Goal: Task Accomplishment & Management: Manage account settings

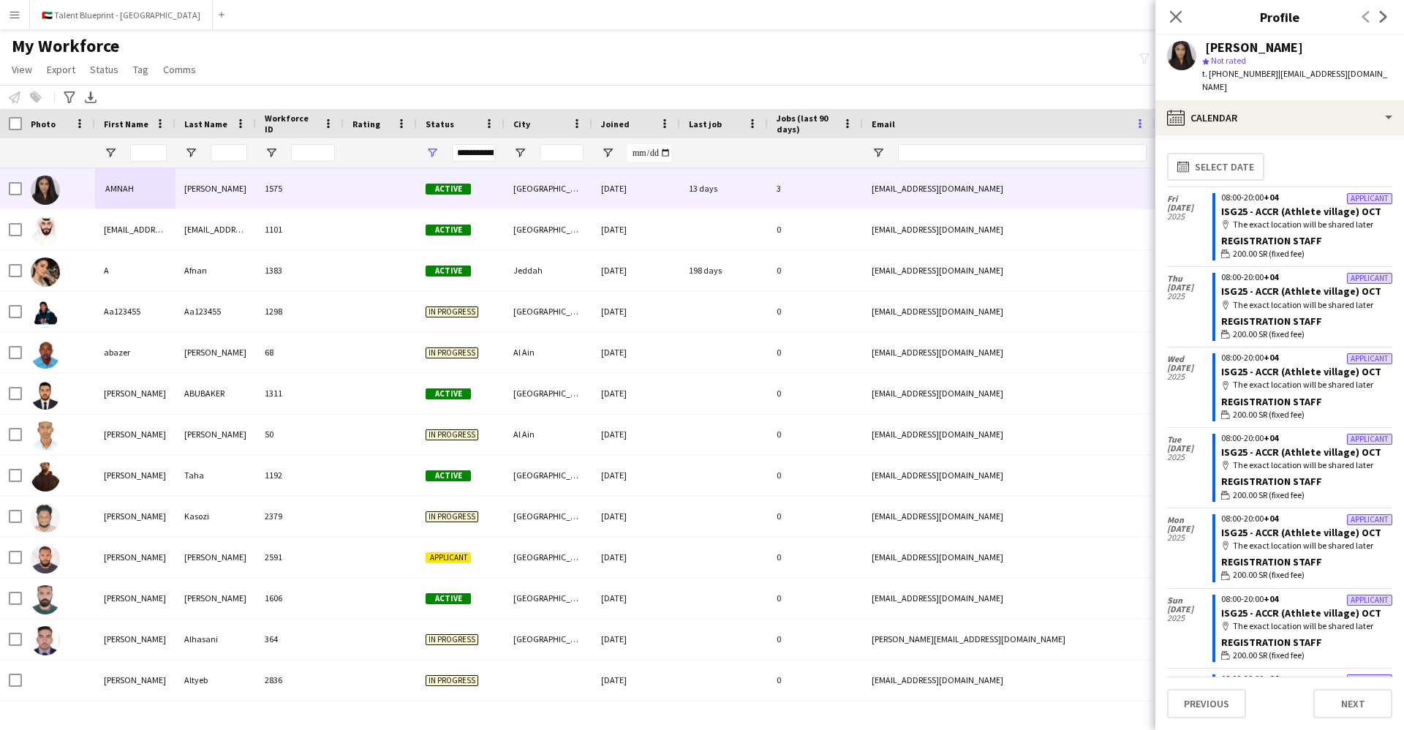
click at [1143, 119] on span at bounding box center [1139, 123] width 13 height 13
click at [1135, 117] on span at bounding box center [1139, 123] width 13 height 13
click at [1176, 15] on icon at bounding box center [1175, 17] width 14 height 14
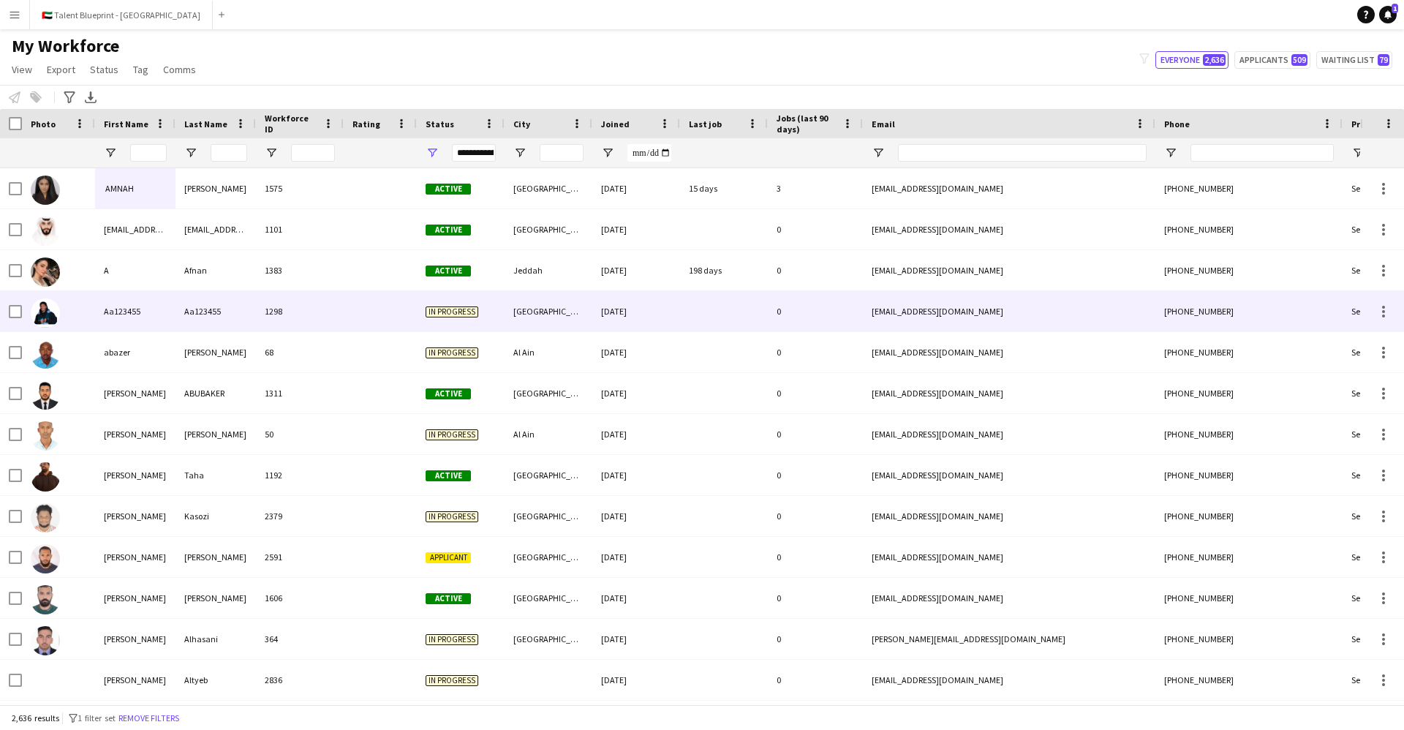
scroll to position [0, 225]
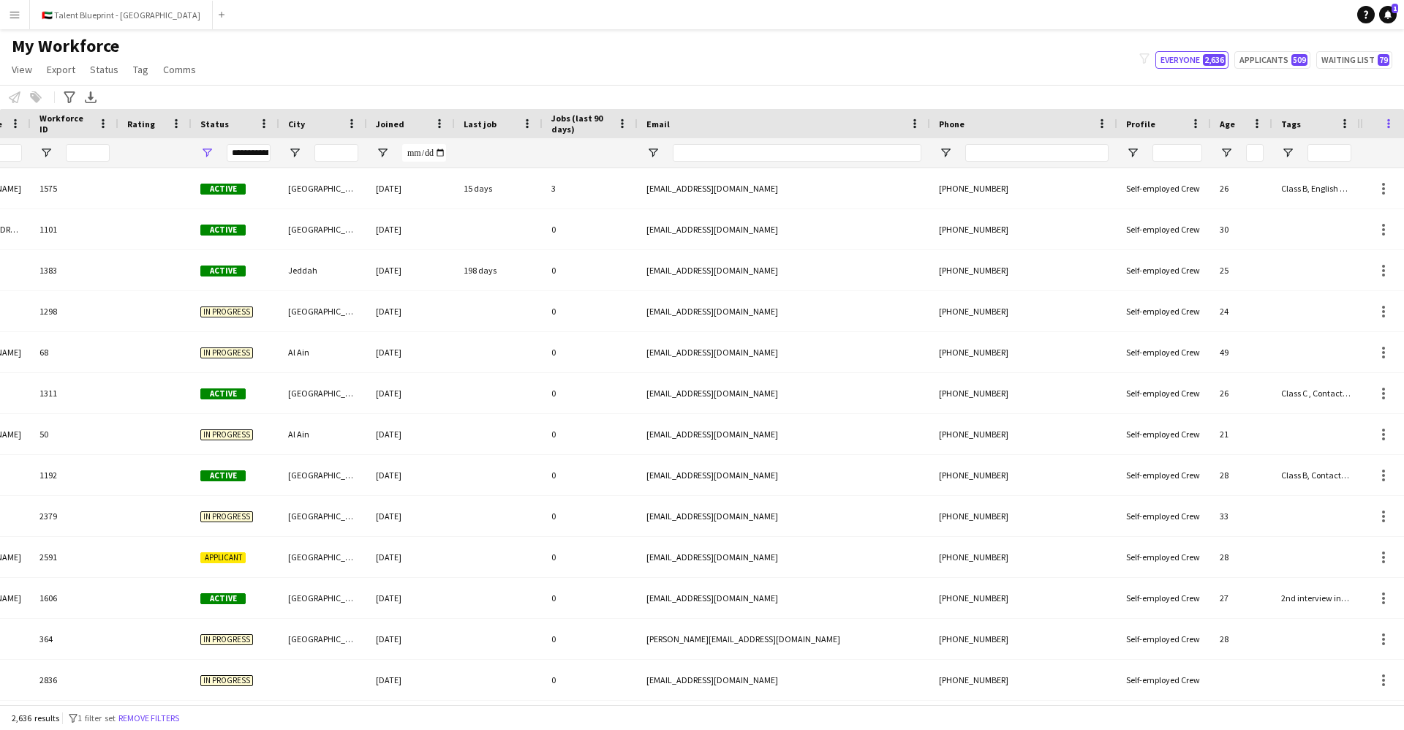
click at [1387, 123] on span at bounding box center [1388, 123] width 13 height 13
click at [1394, 117] on span at bounding box center [1388, 123] width 13 height 13
click at [1072, 86] on div "Notify workforce Add to tag Select at least one crew to tag him or her. Advance…" at bounding box center [702, 97] width 1404 height 24
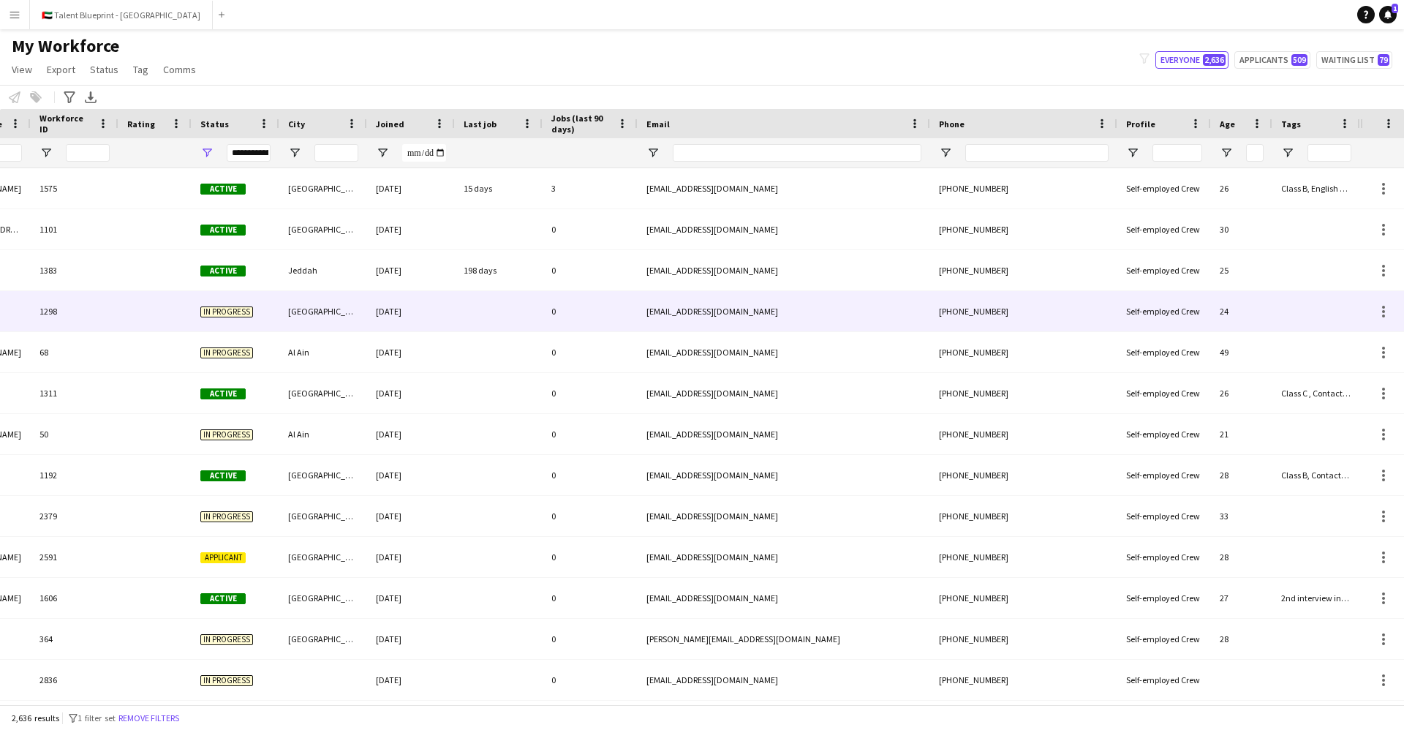
scroll to position [0, 0]
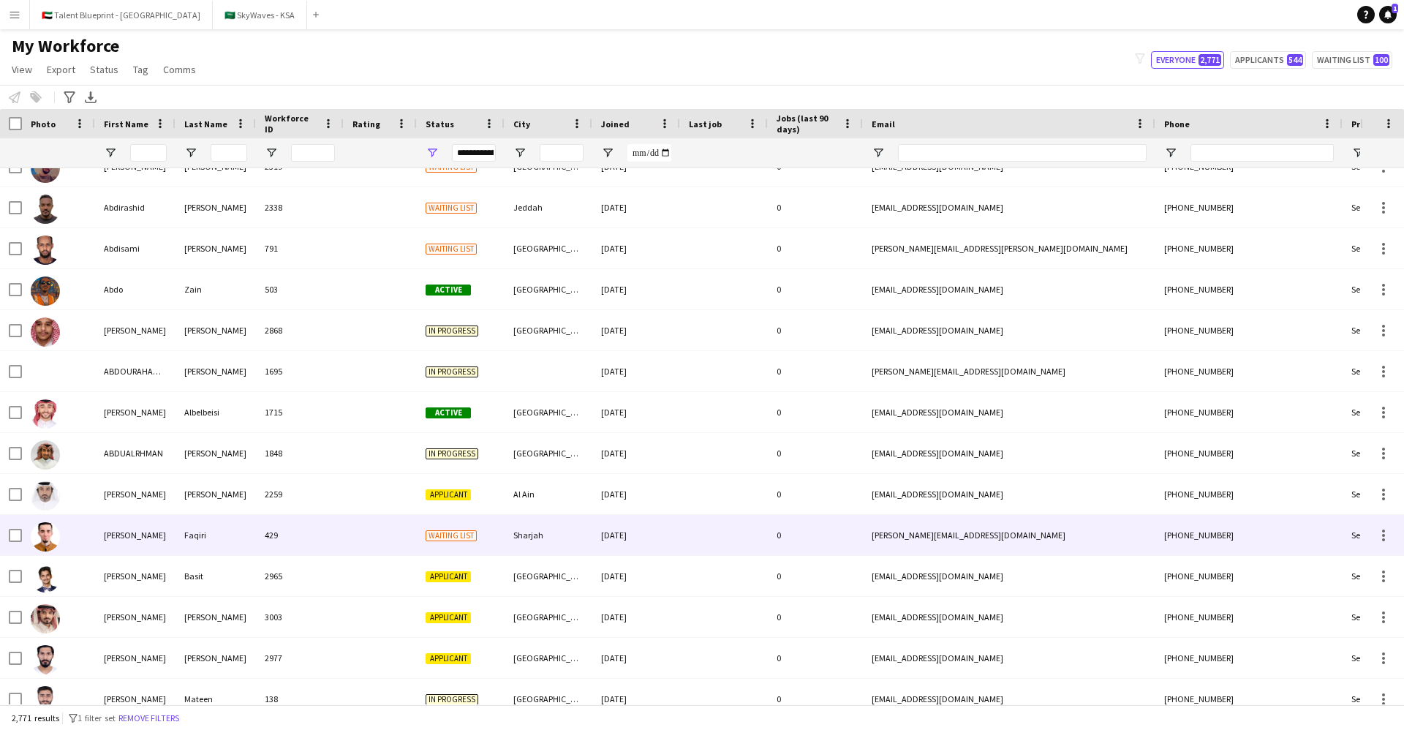
scroll to position [1400, 0]
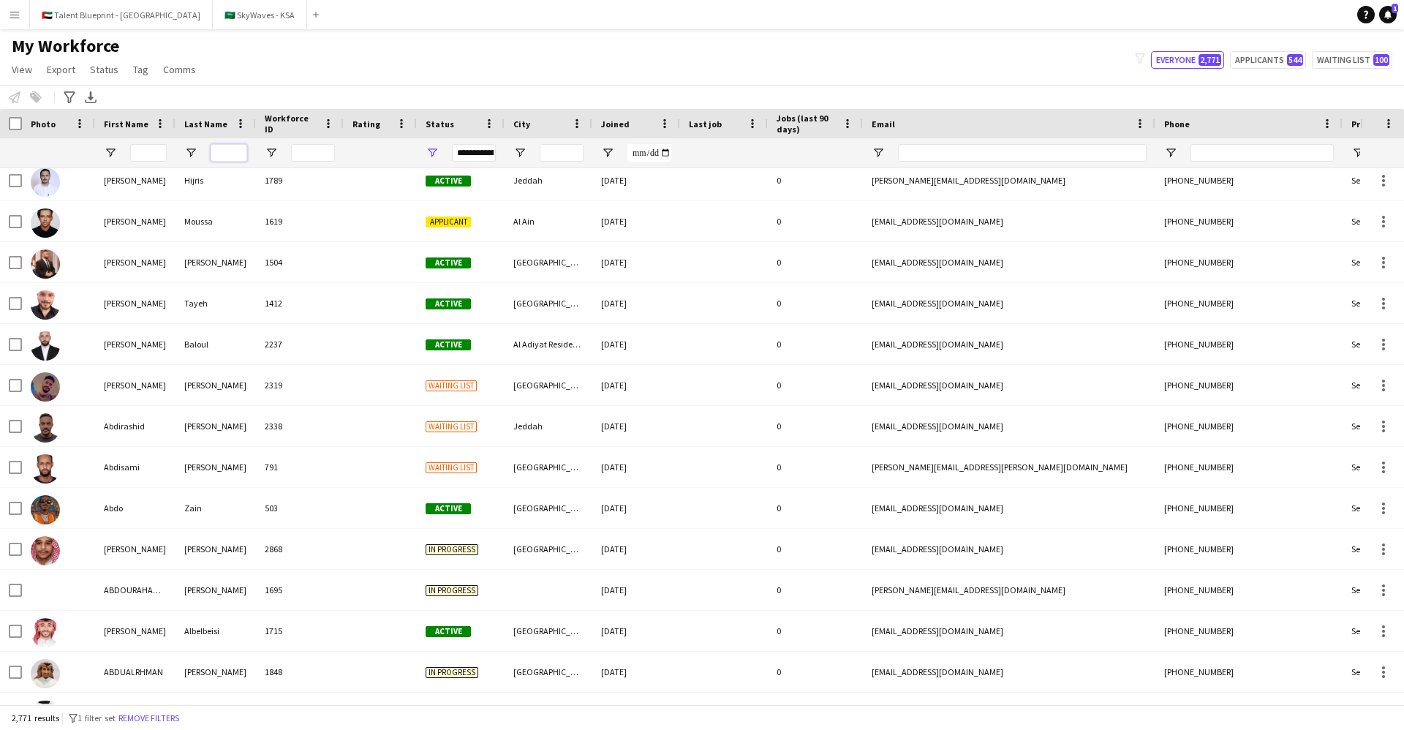
click at [229, 147] on input "Last Name Filter Input" at bounding box center [229, 153] width 37 height 18
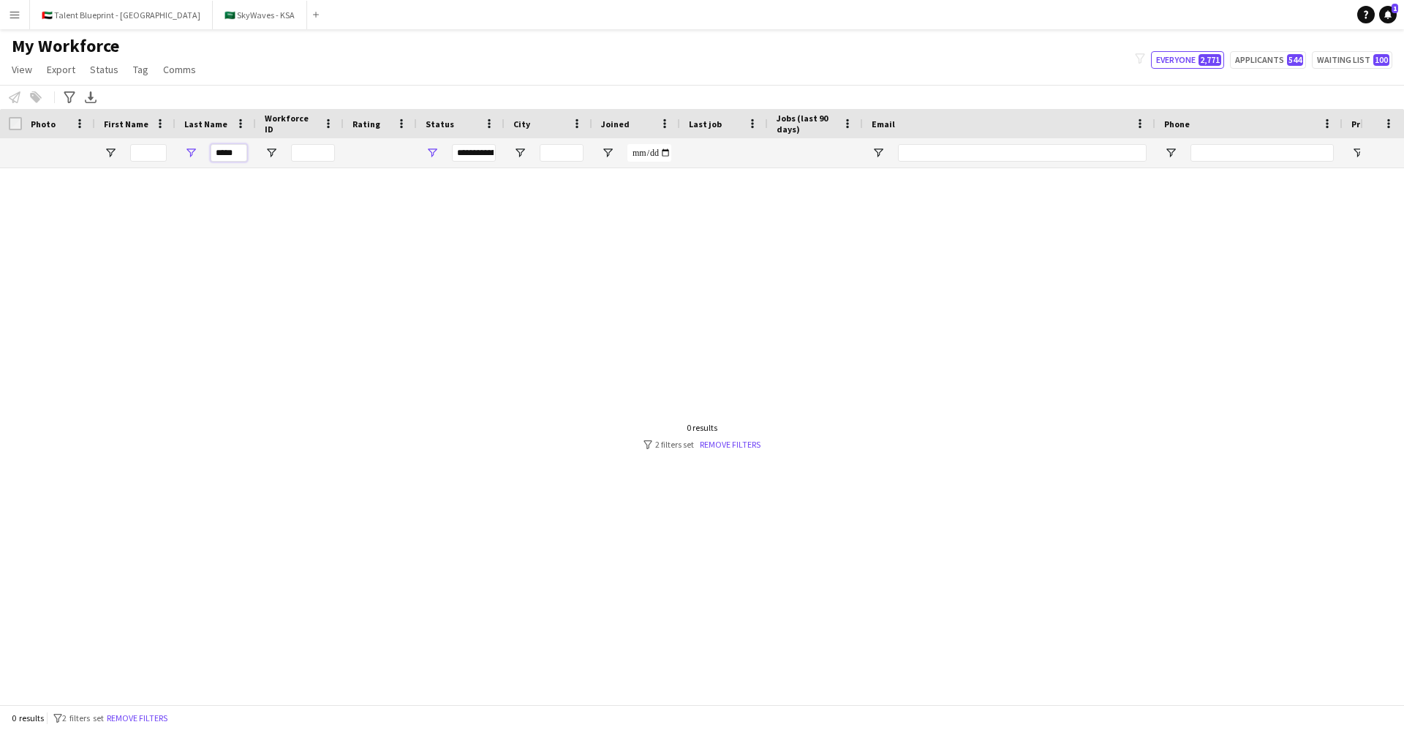
scroll to position [0, 0]
click at [225, 156] on input "*****" at bounding box center [229, 153] width 37 height 18
type input "*********"
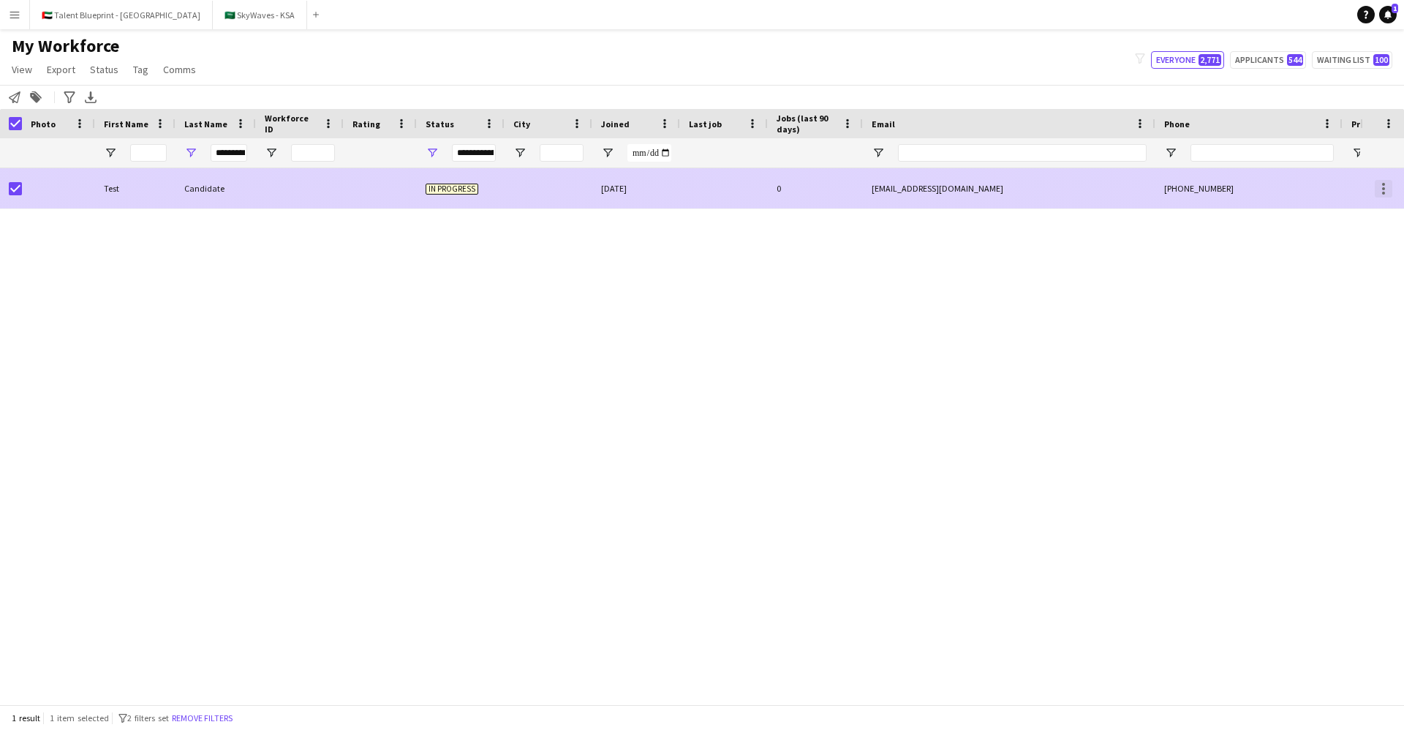
click at [1375, 186] on div at bounding box center [1384, 189] width 18 height 18
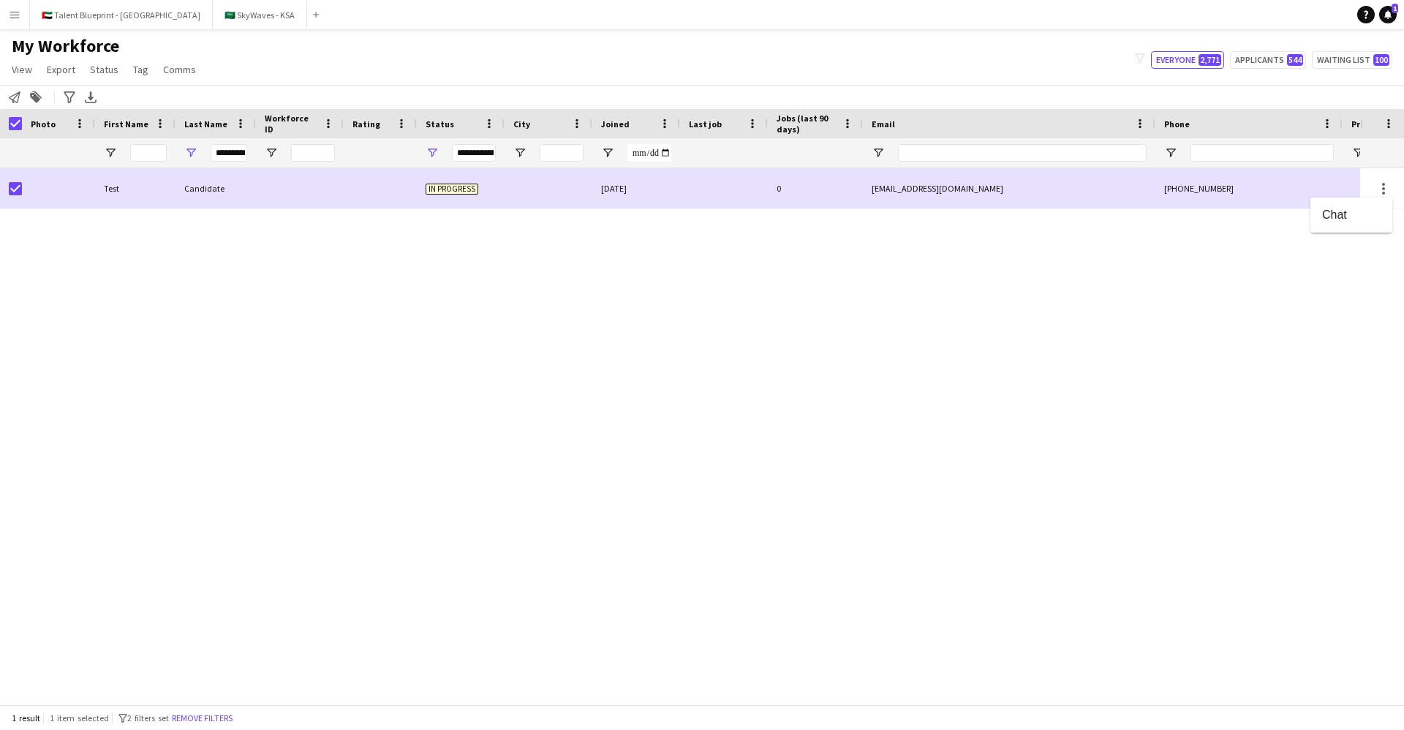
click at [1247, 184] on div at bounding box center [702, 365] width 1404 height 730
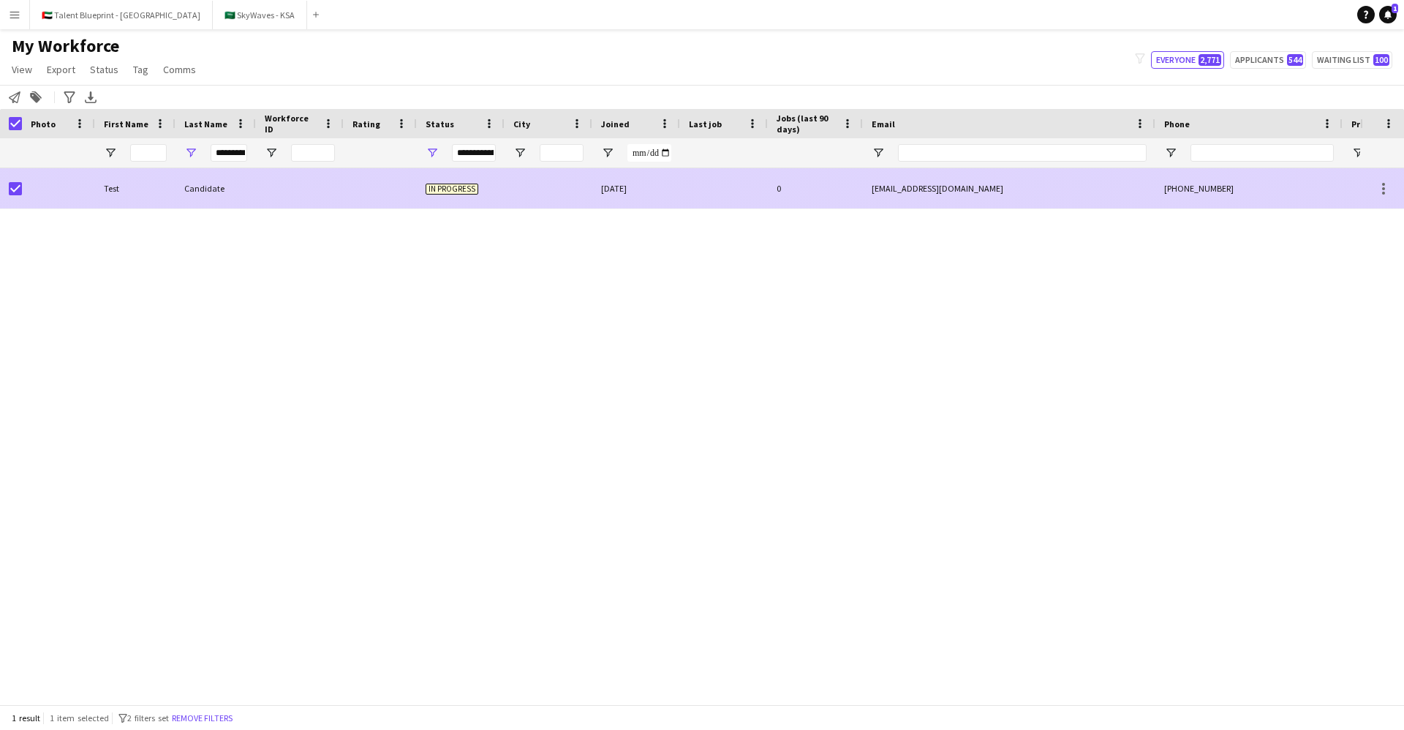
click at [197, 189] on div "Candidate" at bounding box center [215, 188] width 80 height 40
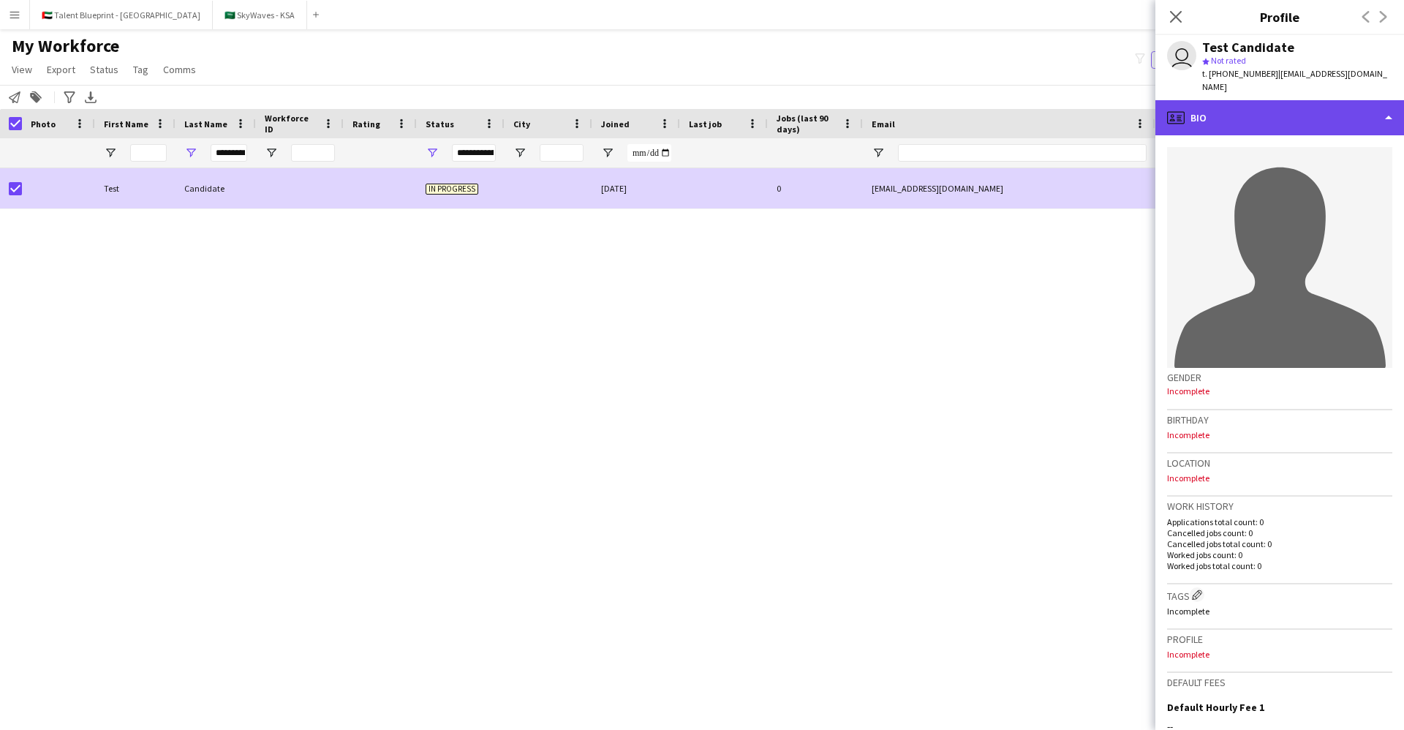
click at [1365, 100] on div "profile Bio" at bounding box center [1279, 117] width 249 height 35
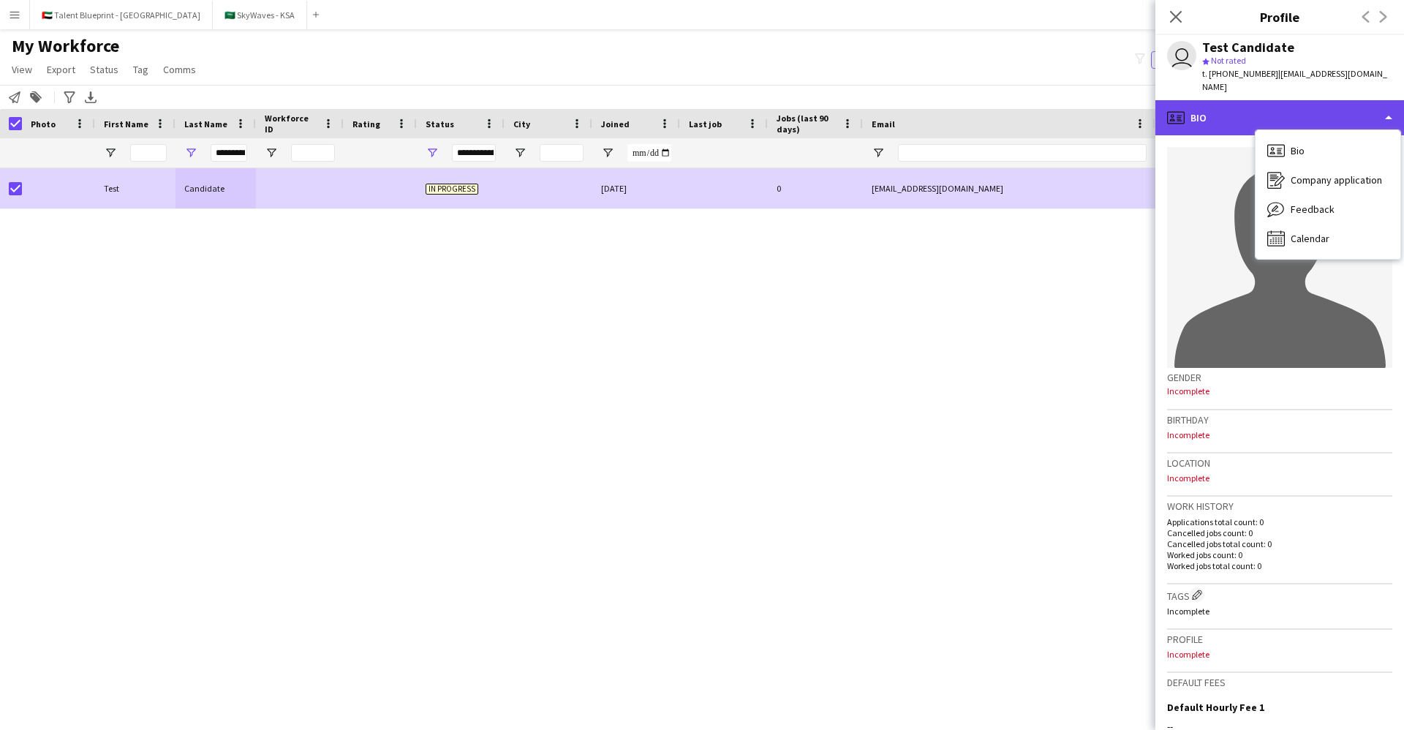
click at [1293, 101] on div "profile Bio" at bounding box center [1279, 117] width 249 height 35
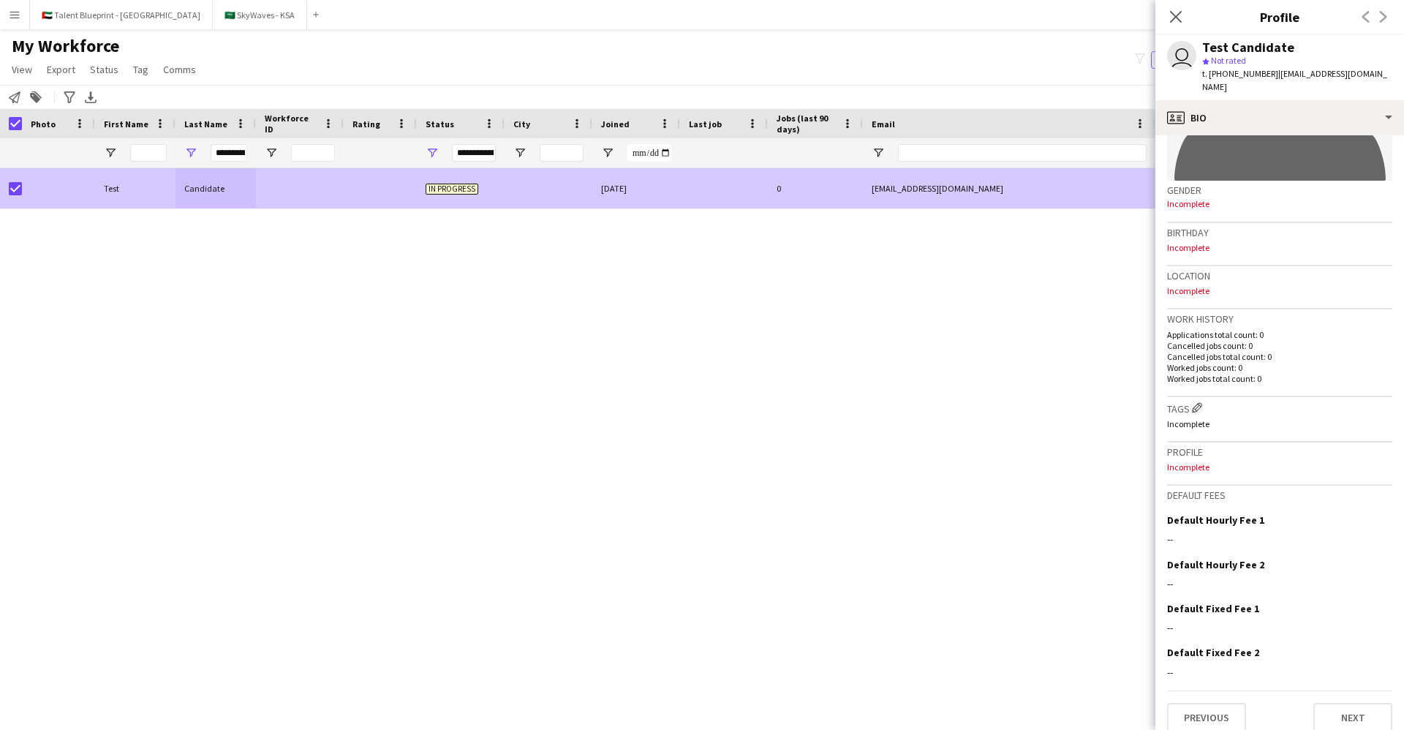
click at [559, 196] on div at bounding box center [549, 188] width 88 height 40
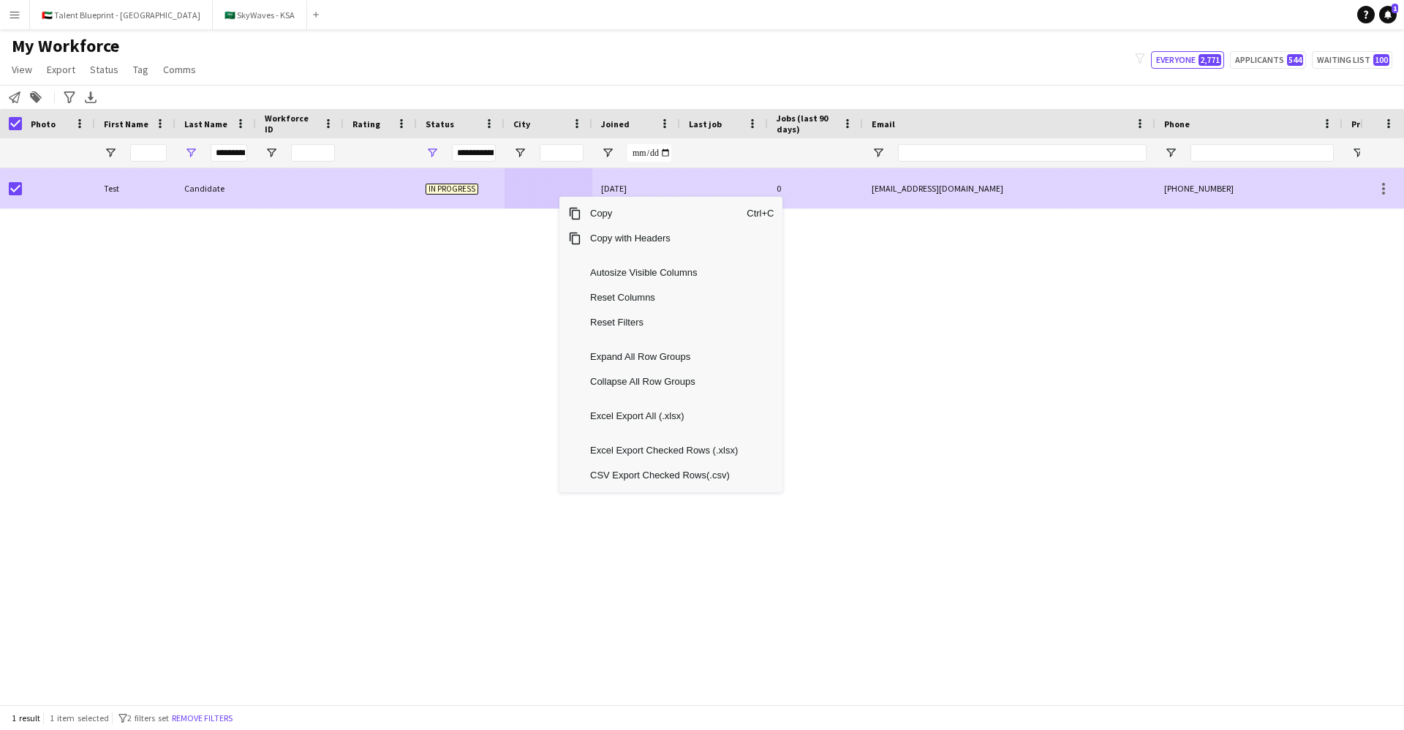
click at [358, 180] on div at bounding box center [380, 188] width 73 height 40
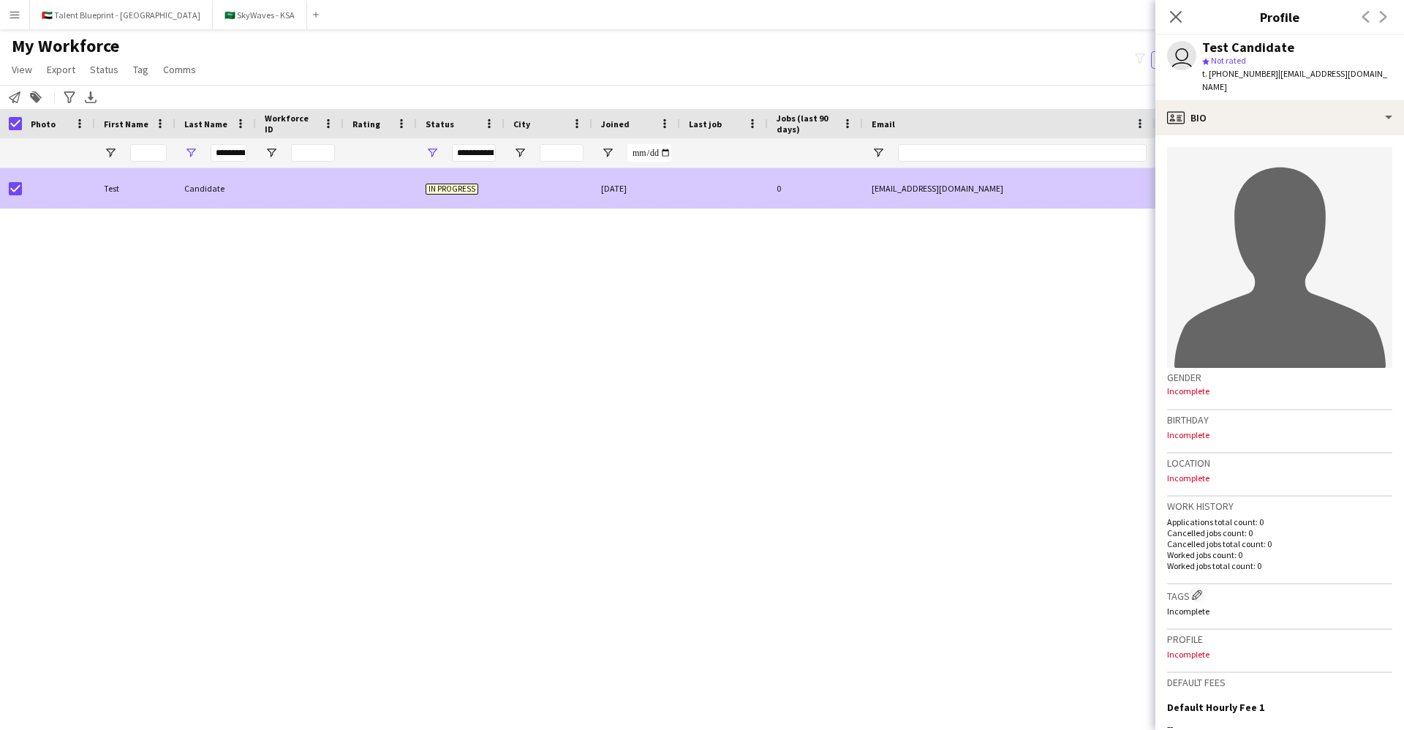
click at [551, 184] on div at bounding box center [549, 188] width 88 height 40
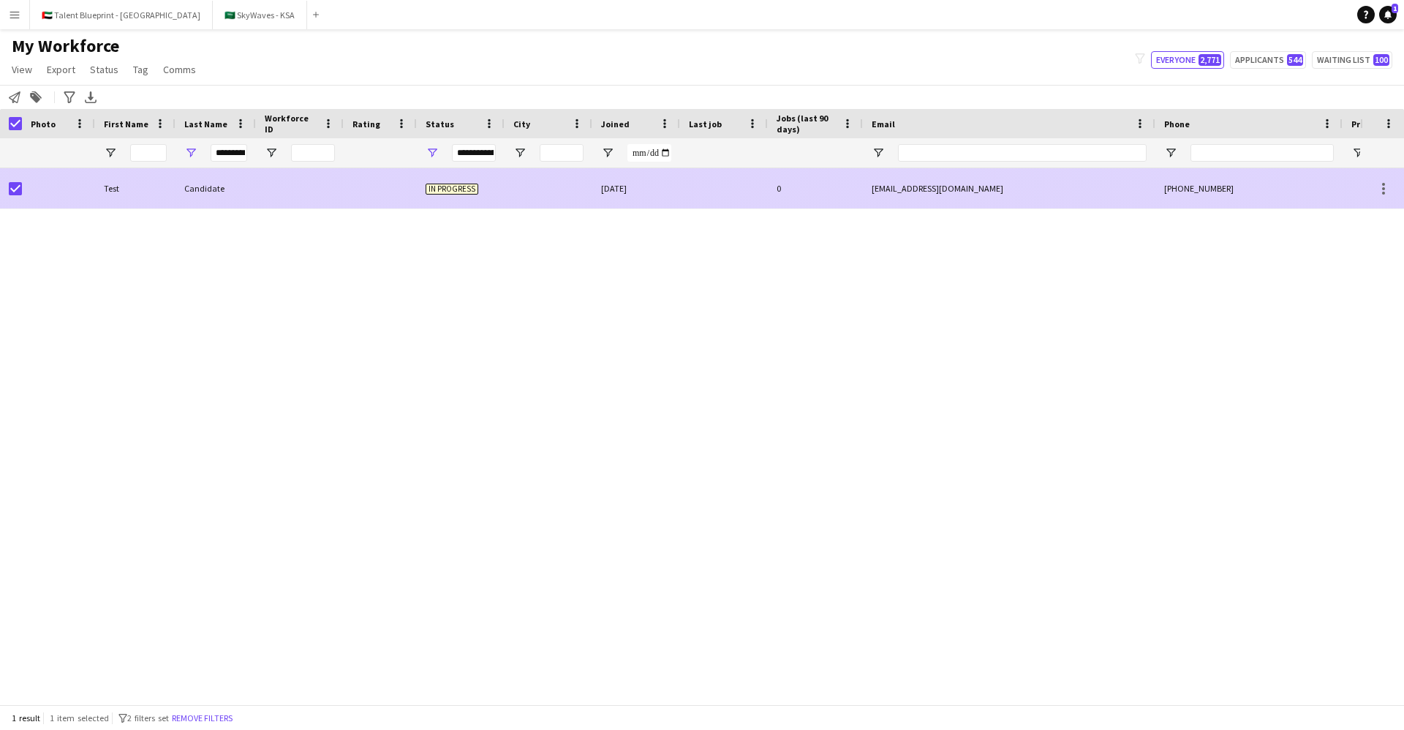
click at [467, 195] on div "In progress" at bounding box center [461, 188] width 88 height 40
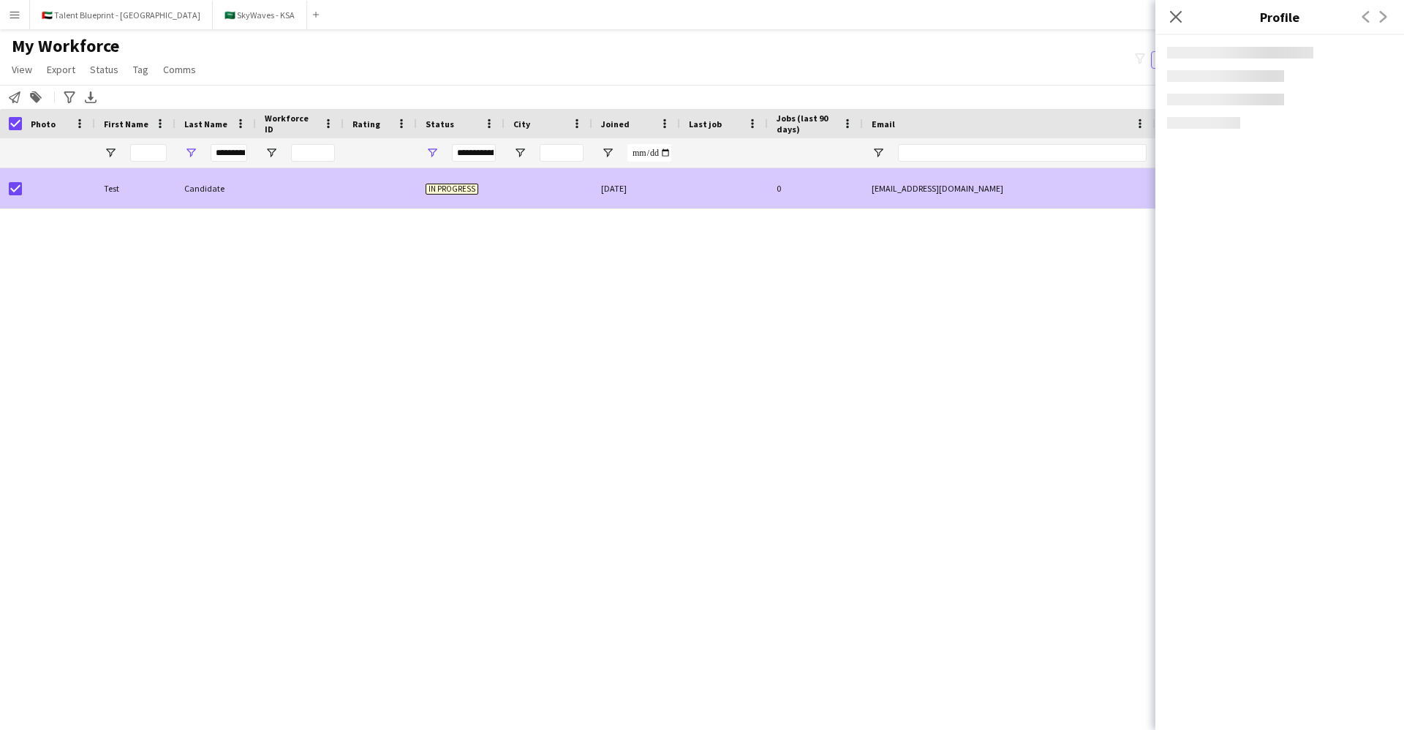
click at [458, 187] on span "In progress" at bounding box center [452, 189] width 53 height 11
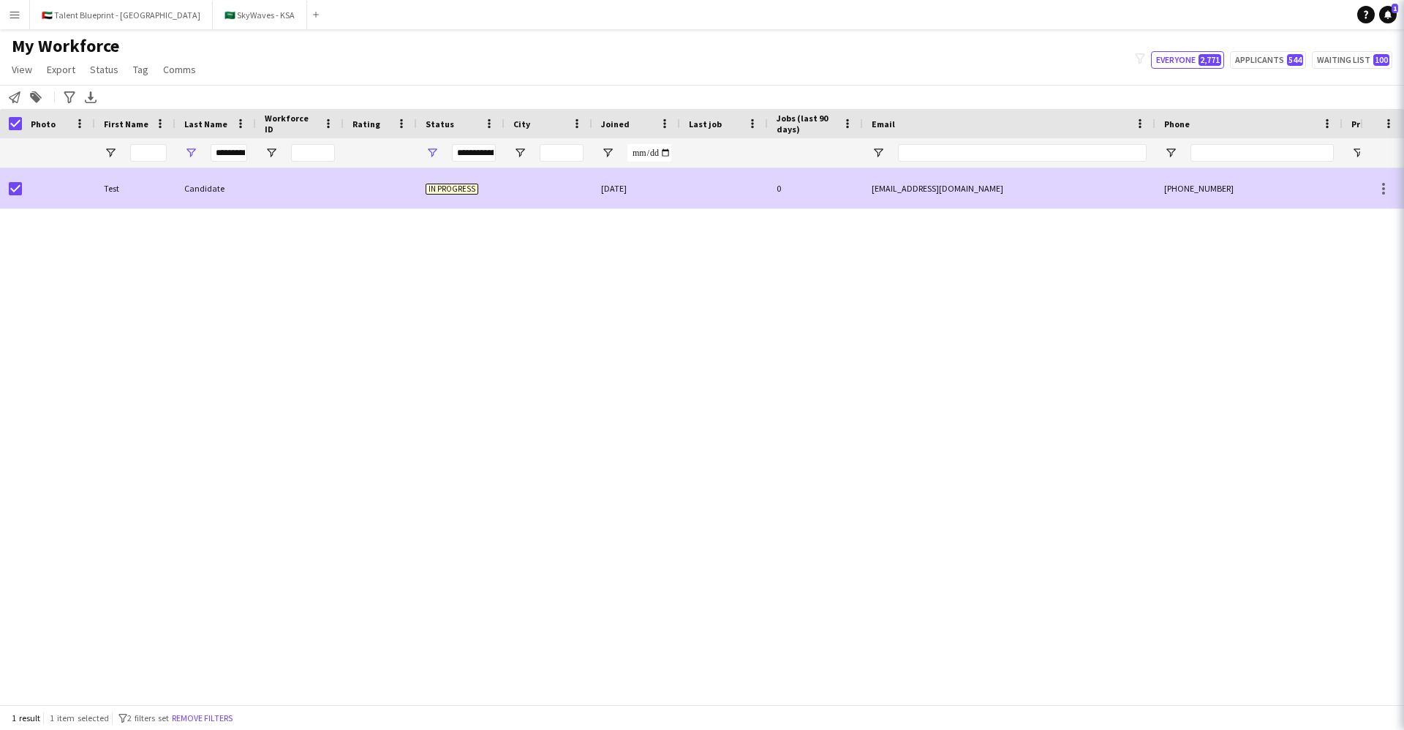
click at [458, 187] on span "In progress" at bounding box center [452, 189] width 53 height 11
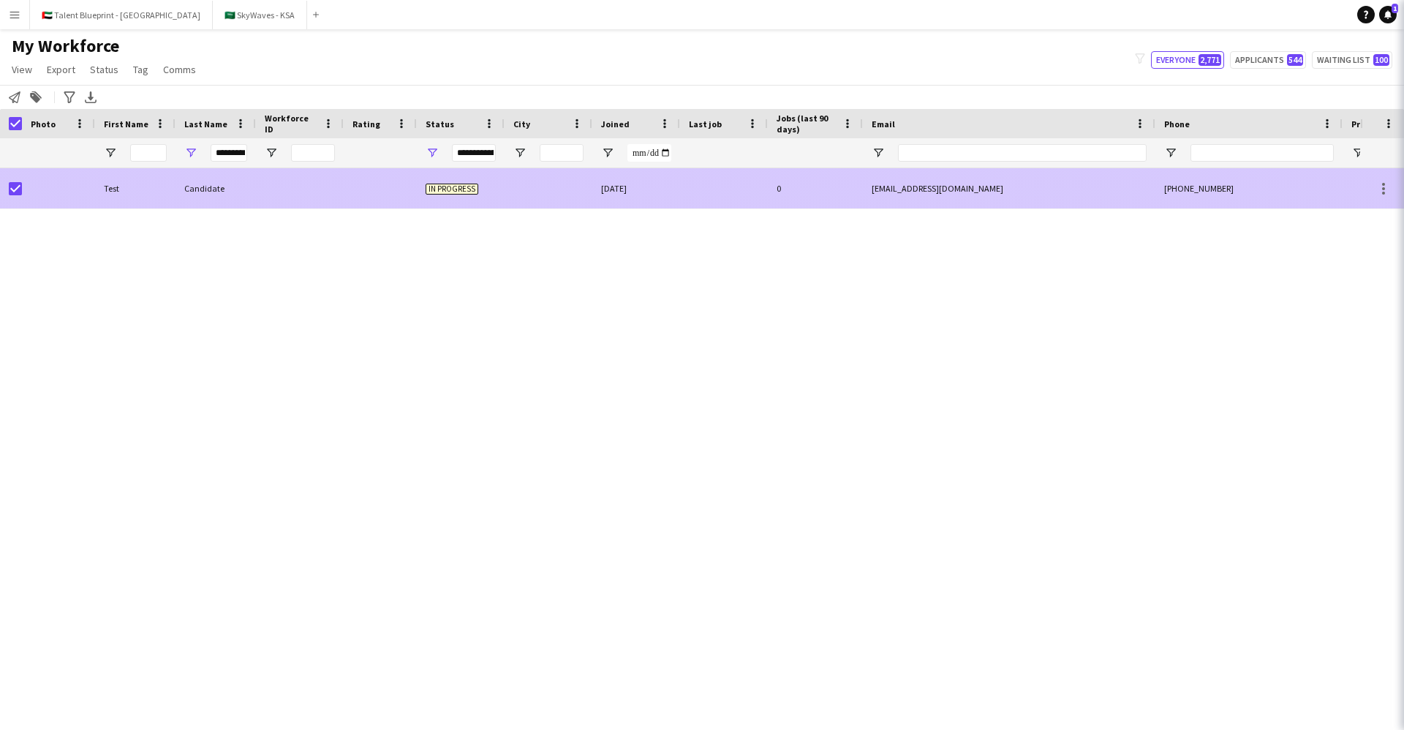
click at [458, 187] on span "In progress" at bounding box center [452, 189] width 53 height 11
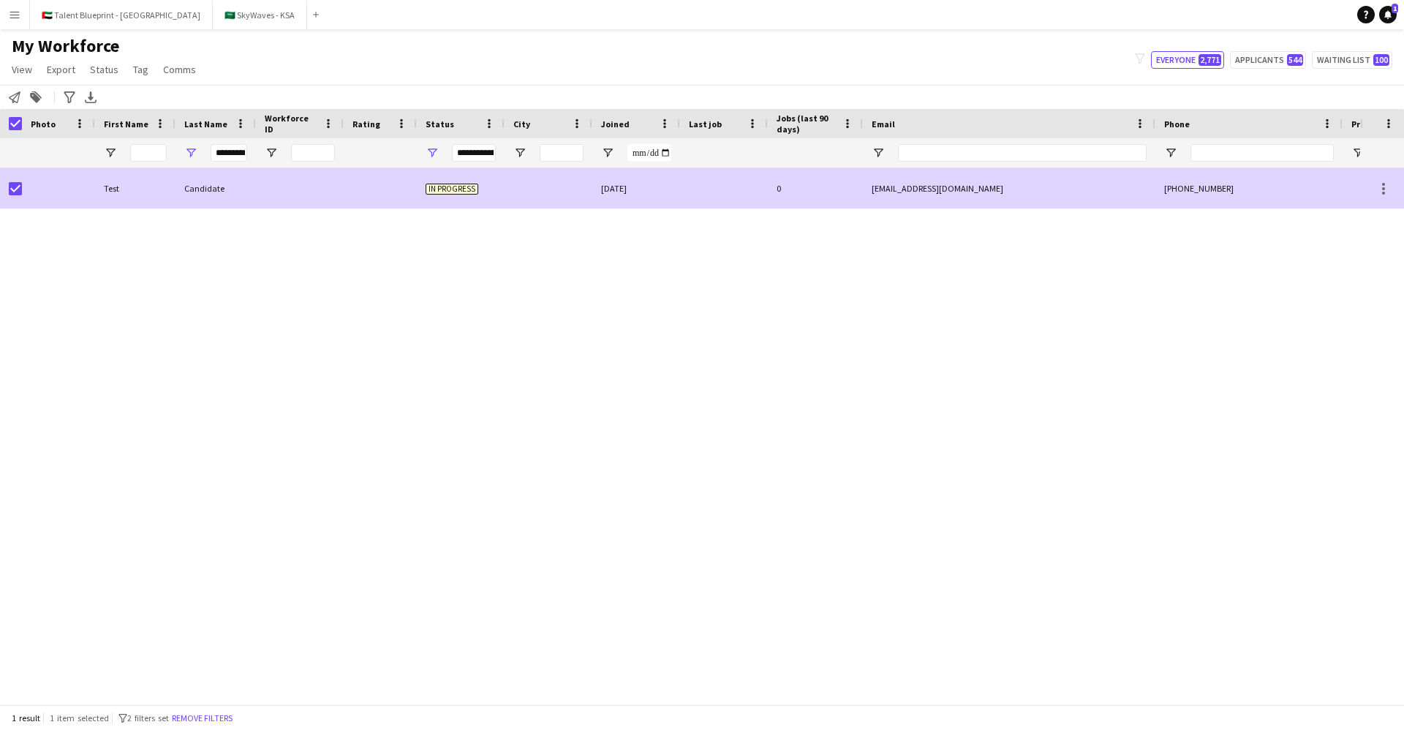
click at [863, 191] on div "[EMAIL_ADDRESS][DOMAIN_NAME]" at bounding box center [1009, 188] width 292 height 40
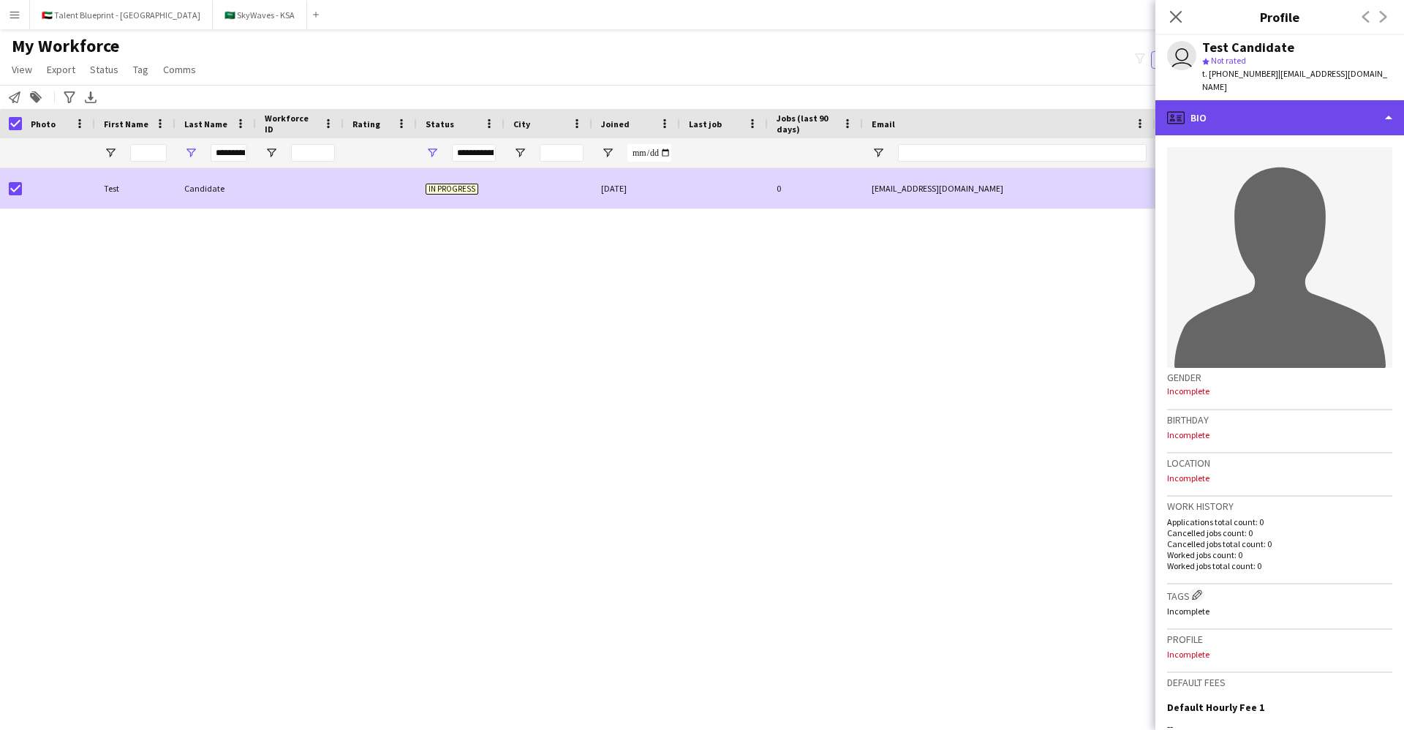
click at [1314, 100] on div "profile Bio" at bounding box center [1279, 117] width 249 height 35
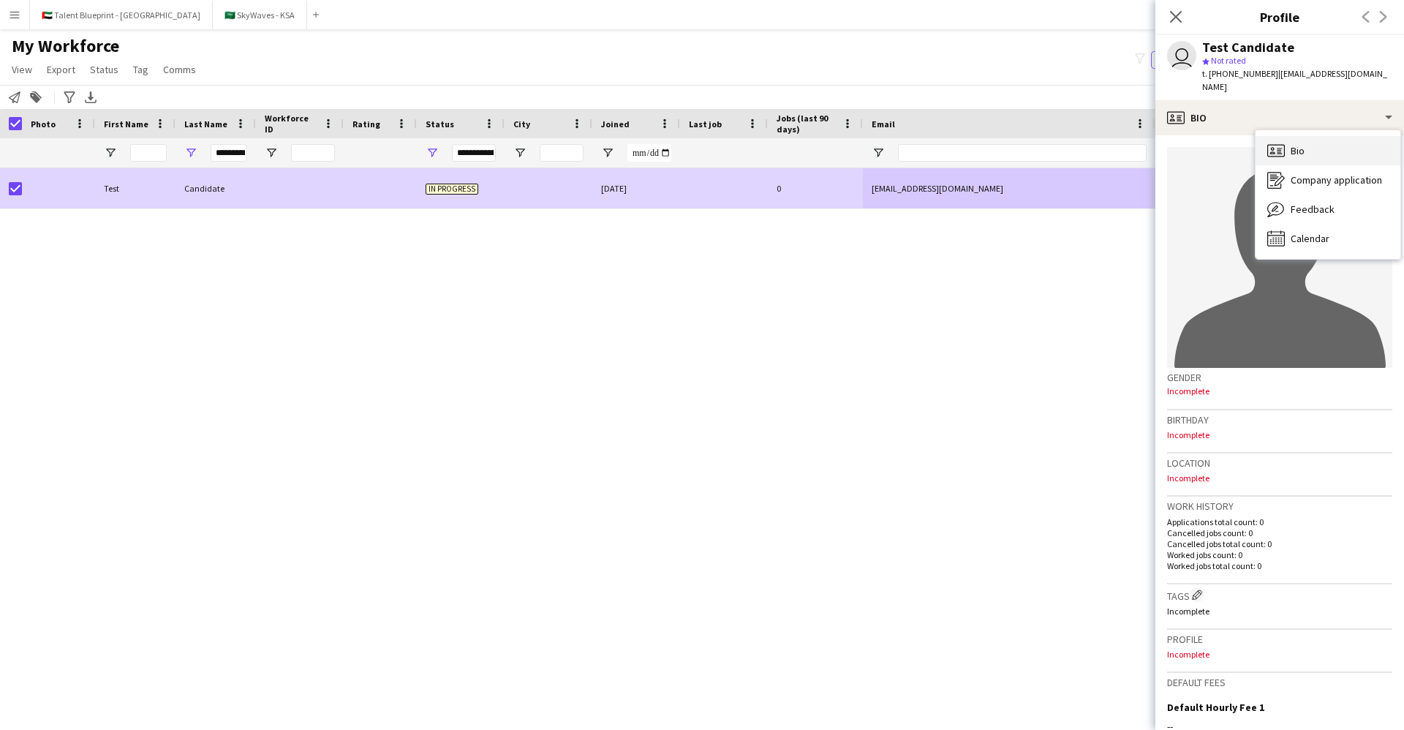
click at [1294, 144] on span "Bio" at bounding box center [1298, 150] width 14 height 13
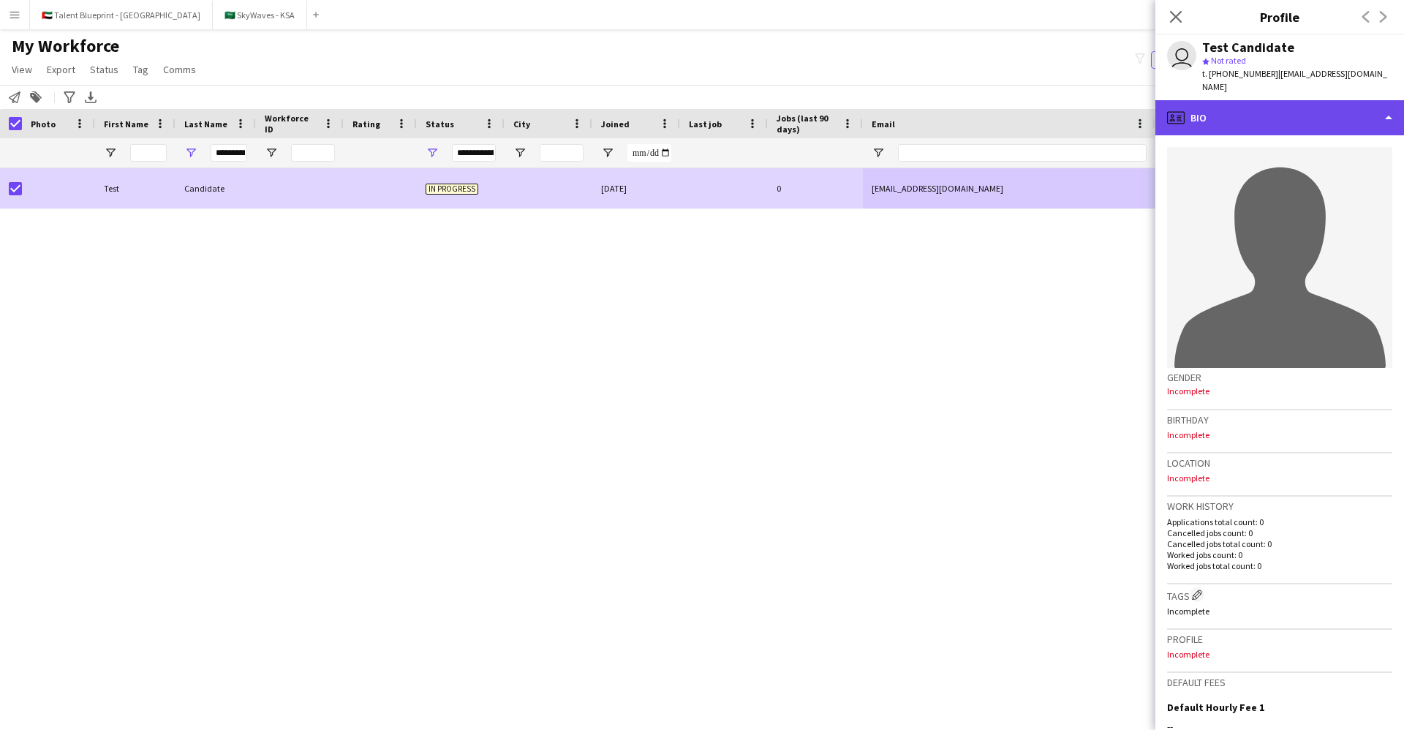
click at [1269, 100] on div "profile Bio" at bounding box center [1279, 117] width 249 height 35
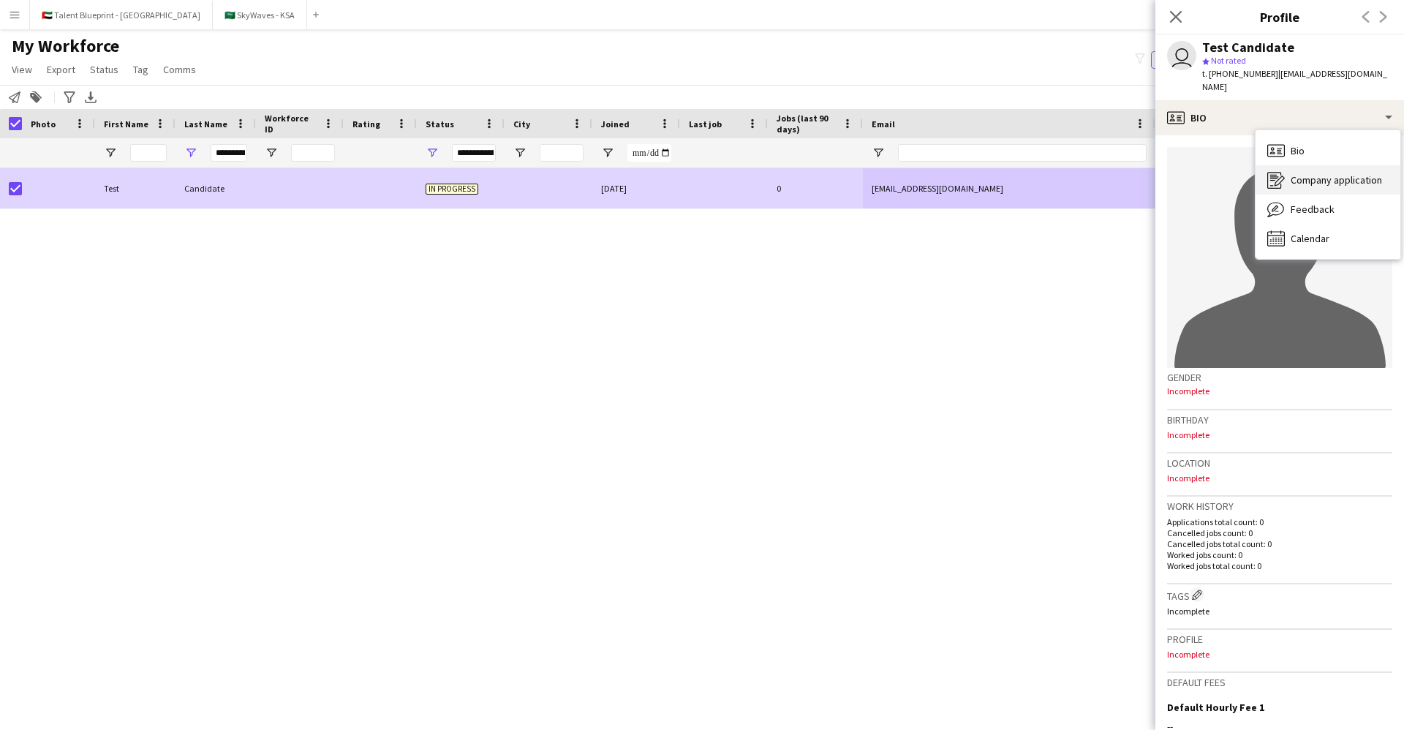
click at [1292, 165] on div "Company application Company application" at bounding box center [1327, 179] width 145 height 29
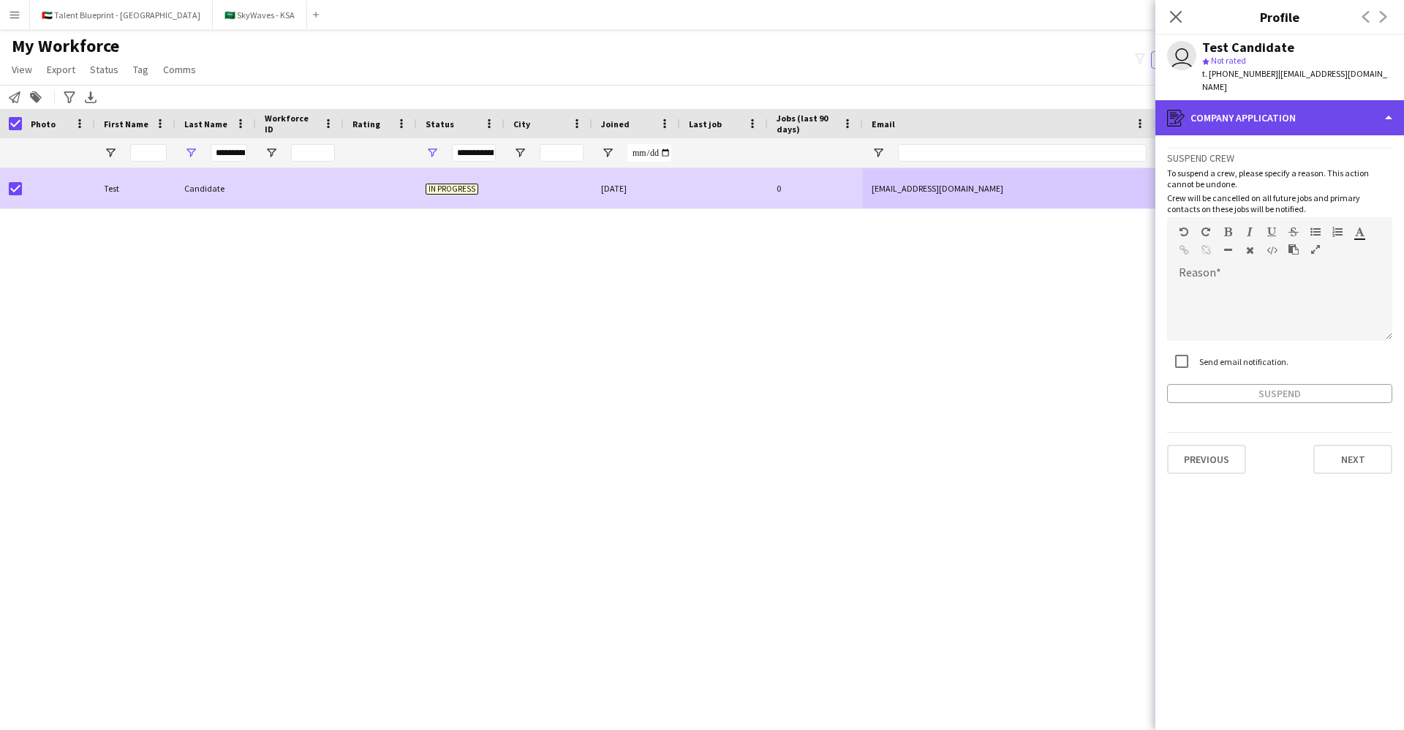
click at [1274, 105] on div "register Company application" at bounding box center [1279, 117] width 249 height 35
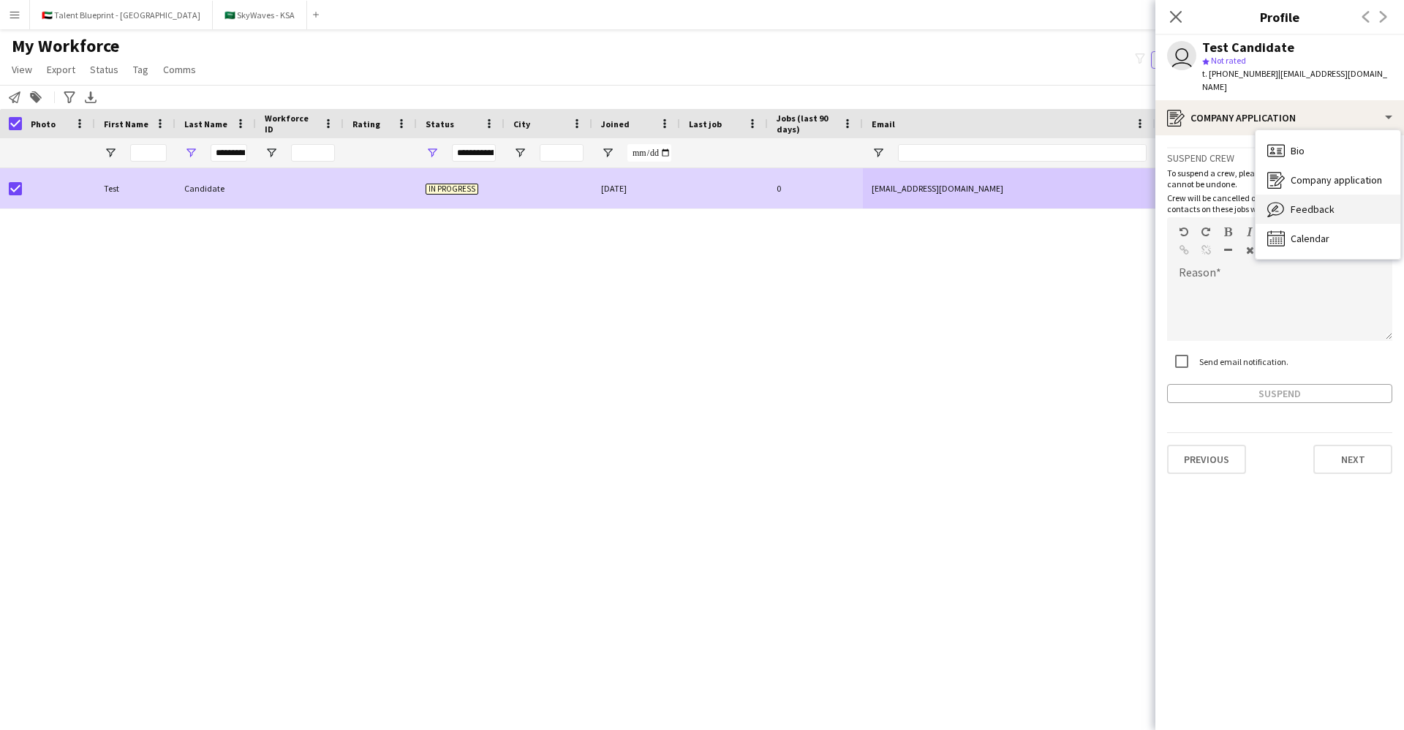
click at [1291, 203] on span "Feedback" at bounding box center [1313, 209] width 44 height 13
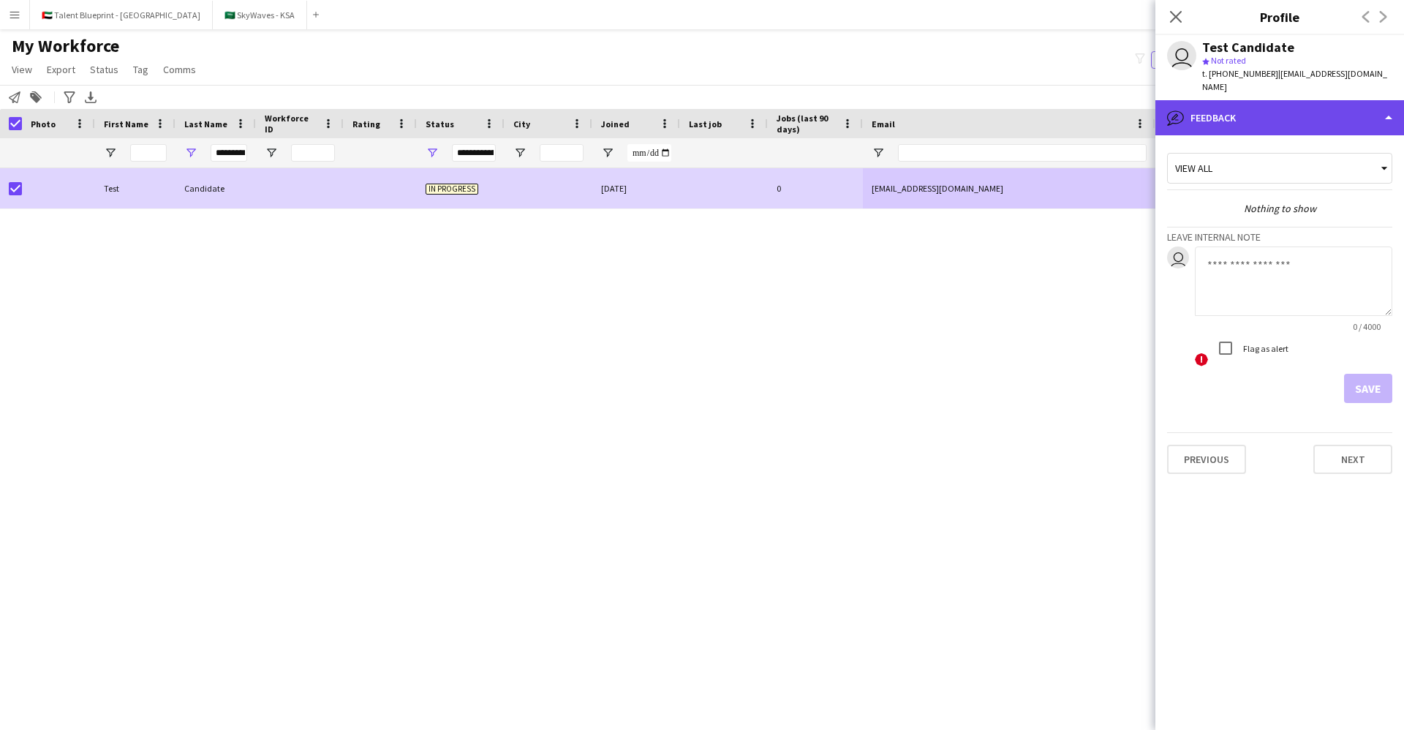
click at [1274, 113] on div "bubble-pencil Feedback" at bounding box center [1279, 117] width 249 height 35
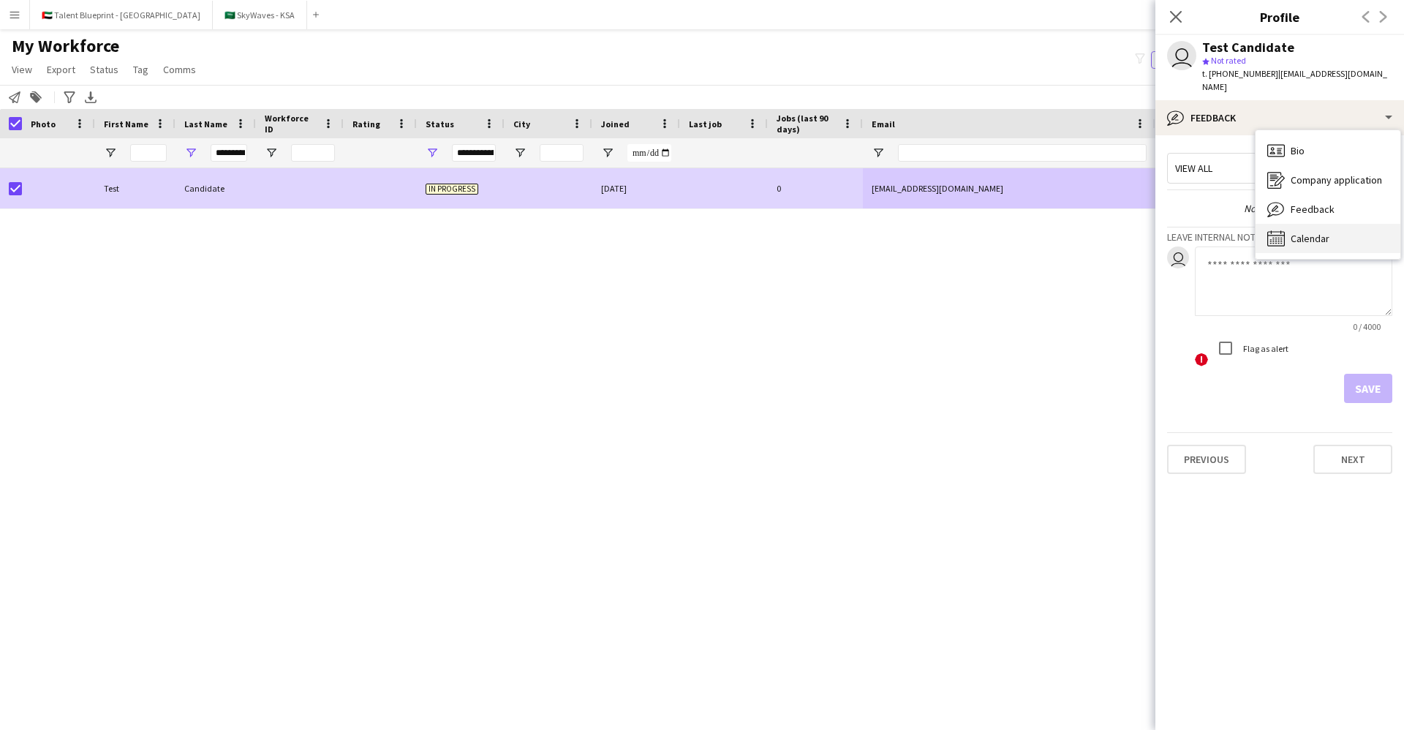
click at [1299, 232] on span "Calendar" at bounding box center [1310, 238] width 39 height 13
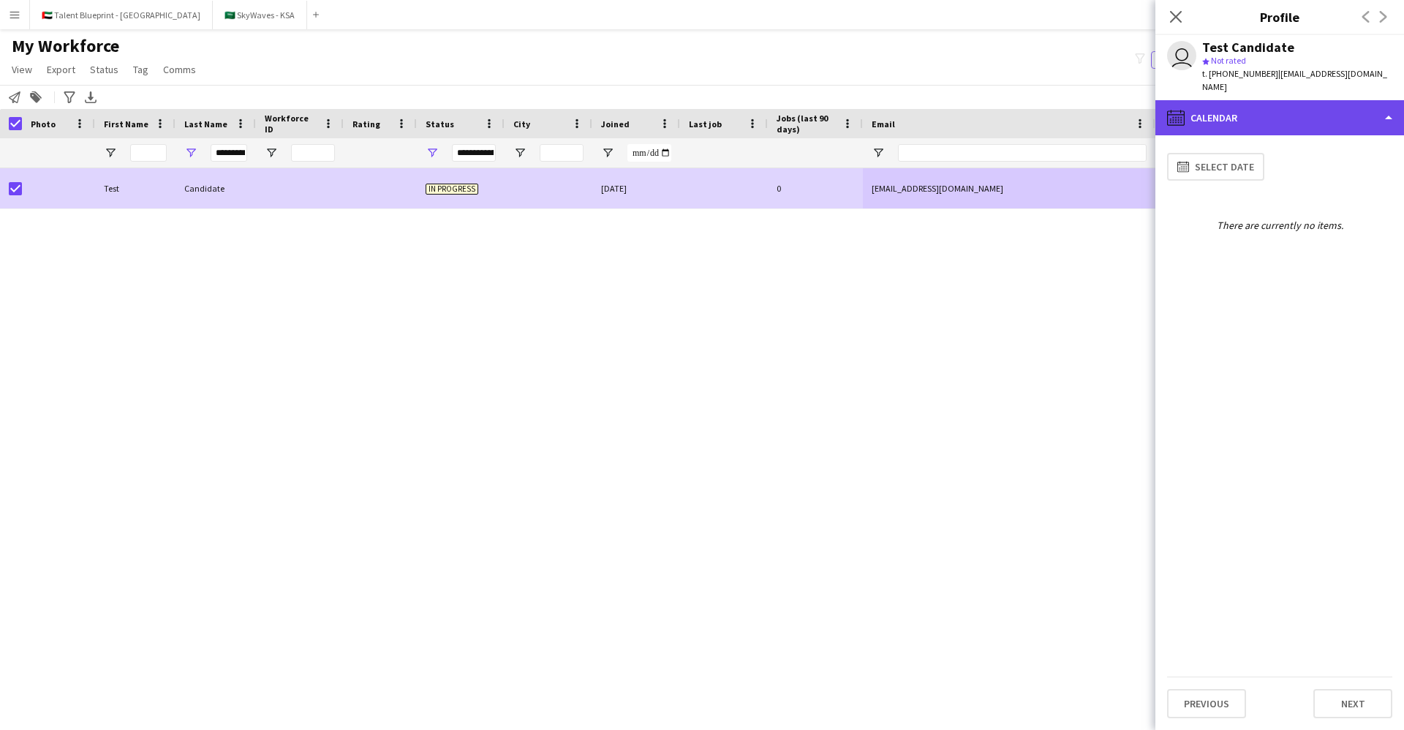
click at [1262, 102] on div "calendar-full Calendar" at bounding box center [1279, 117] width 249 height 35
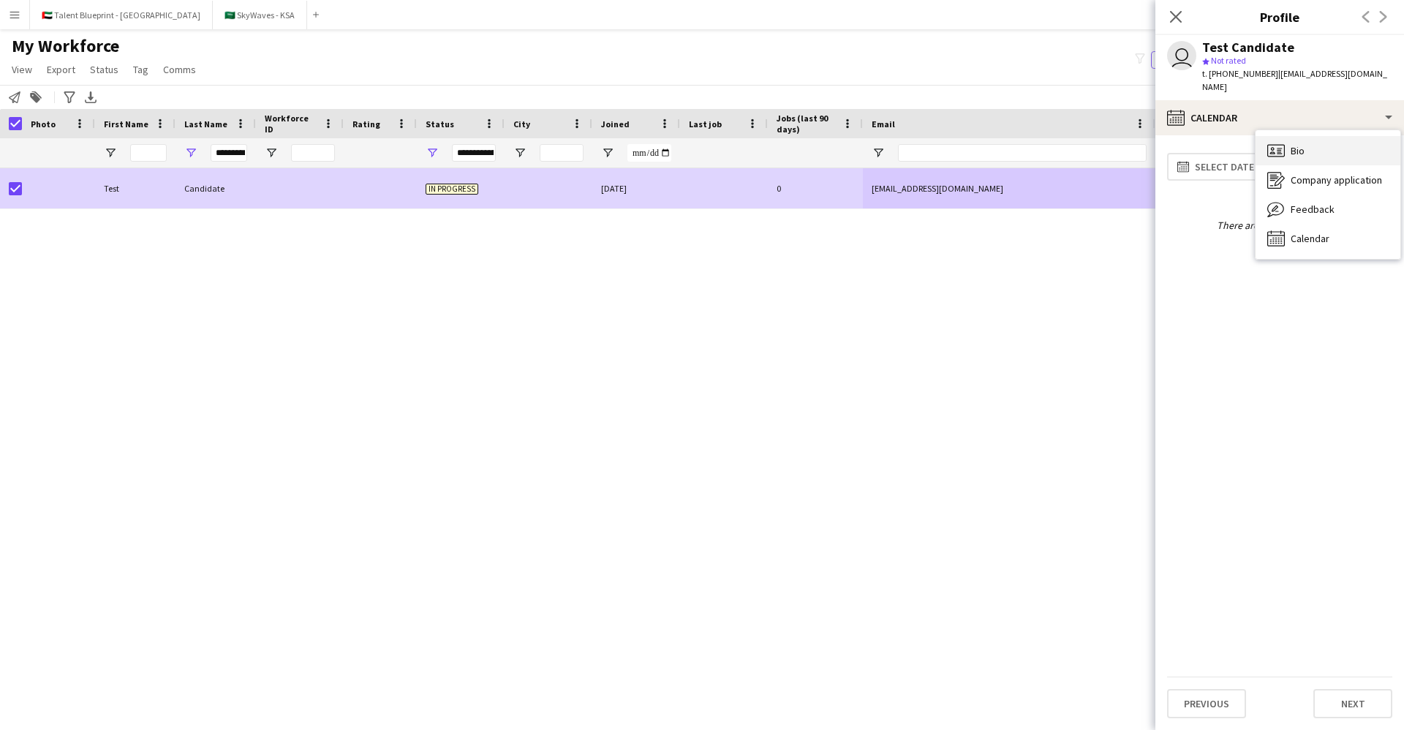
click at [1267, 142] on icon "Bio" at bounding box center [1276, 151] width 18 height 18
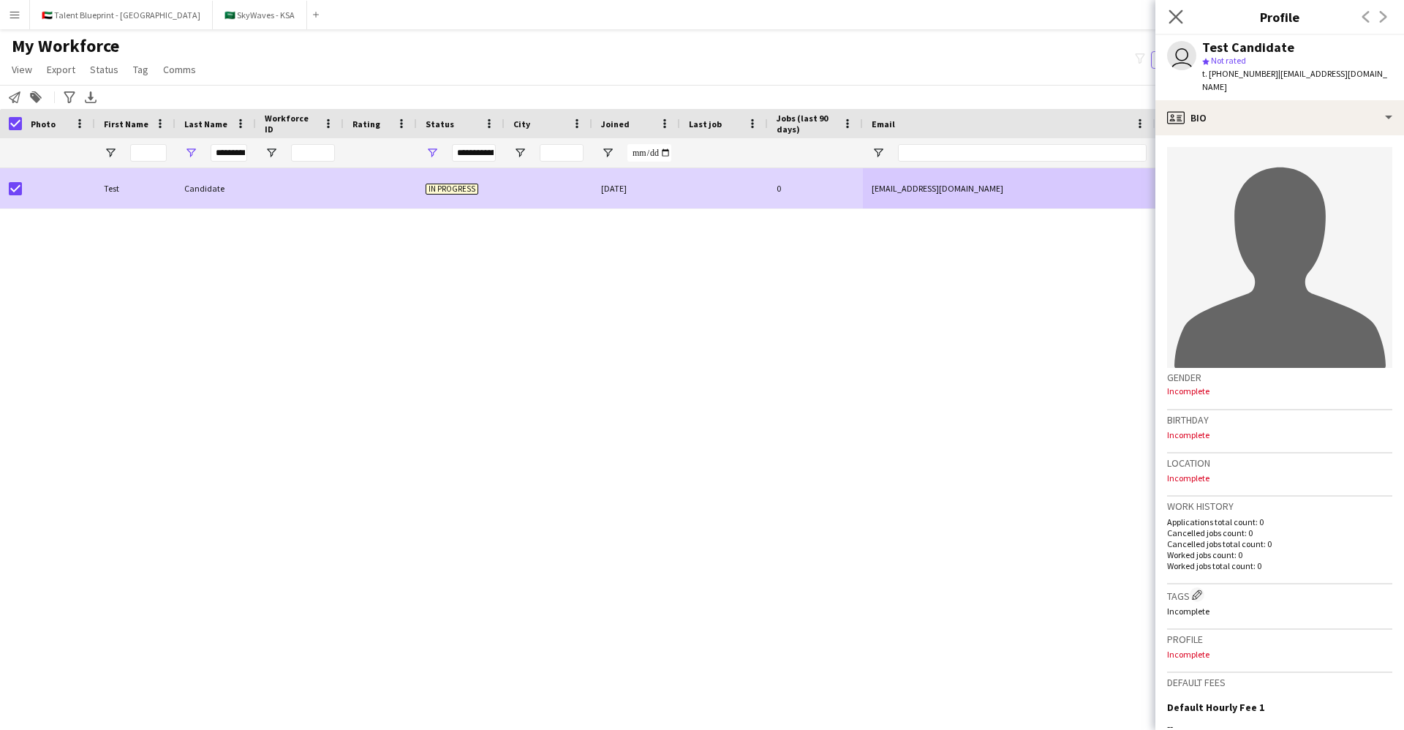
click at [1183, 17] on app-icon "Close pop-in" at bounding box center [1176, 17] width 21 height 21
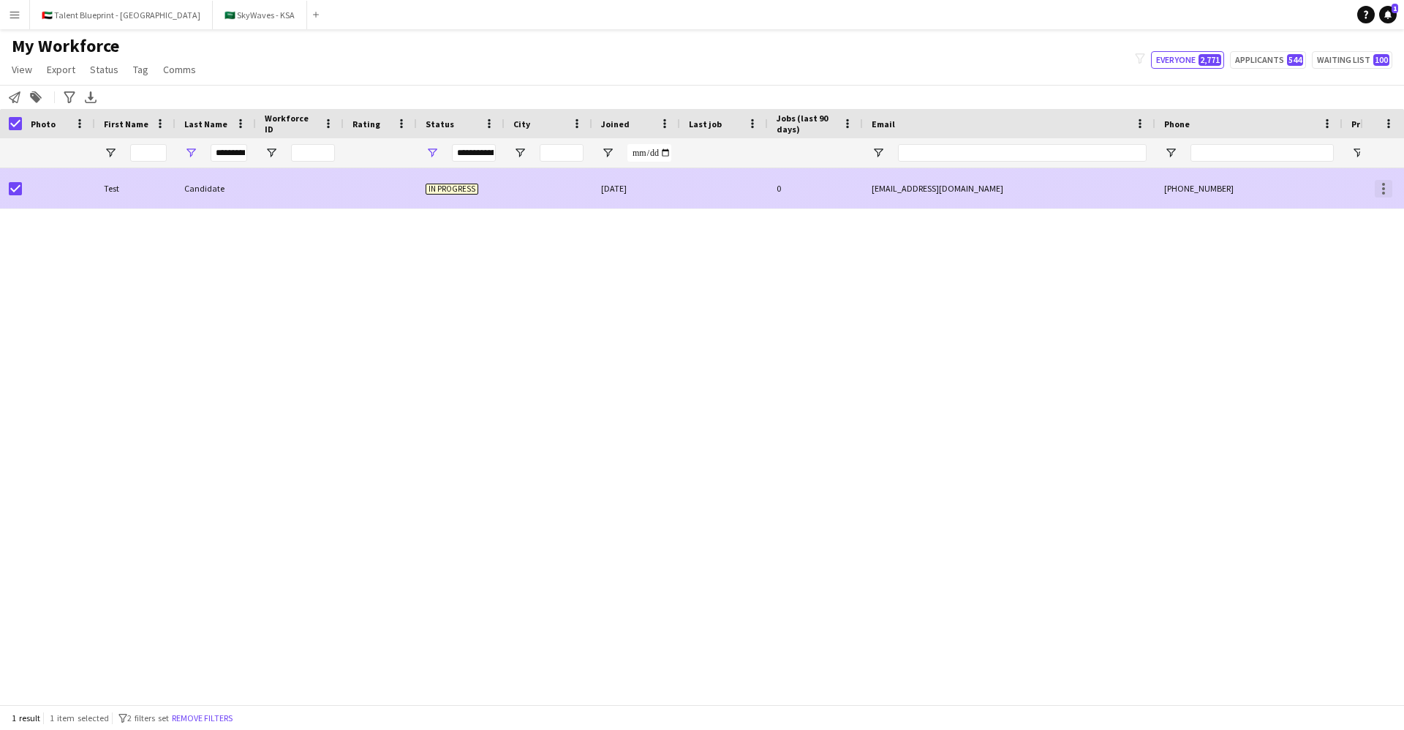
click at [1380, 184] on div at bounding box center [1384, 189] width 18 height 18
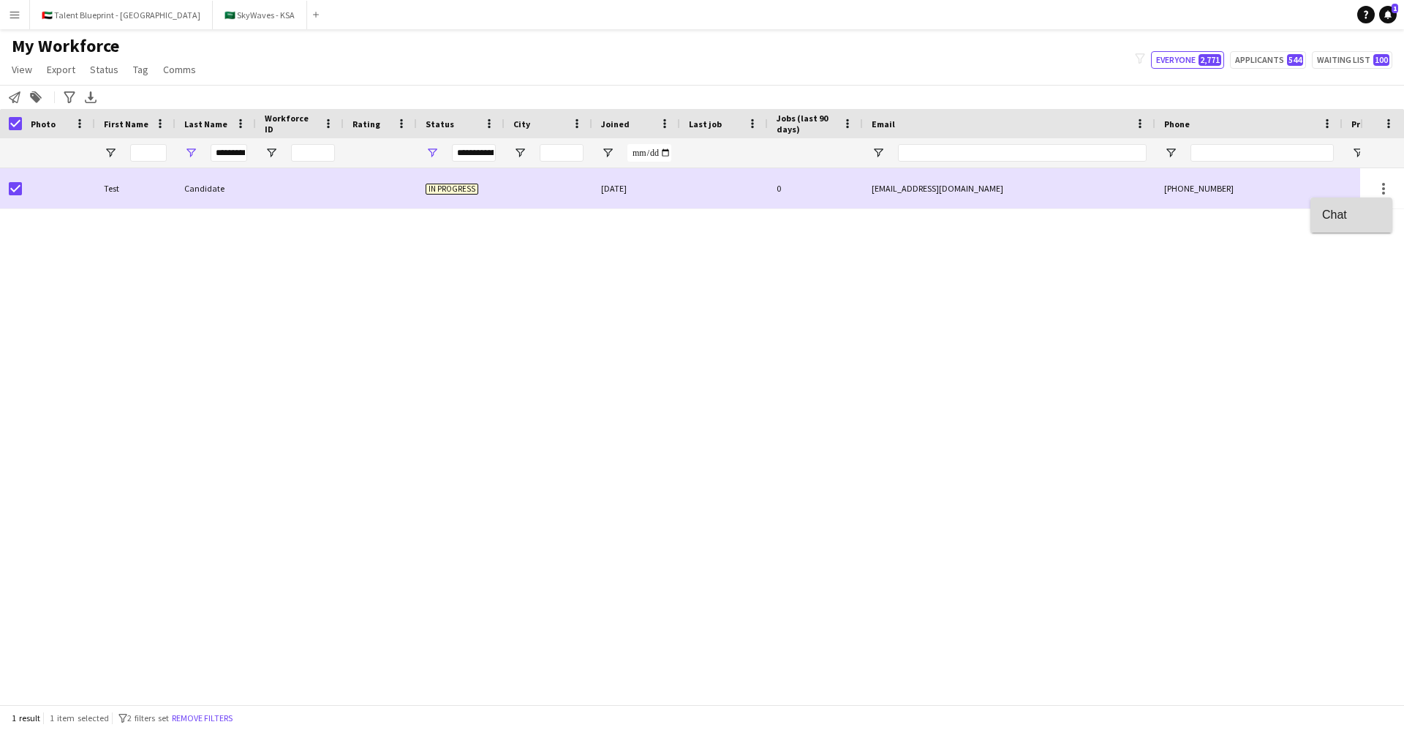
click at [1352, 214] on span "Chat" at bounding box center [1351, 214] width 58 height 13
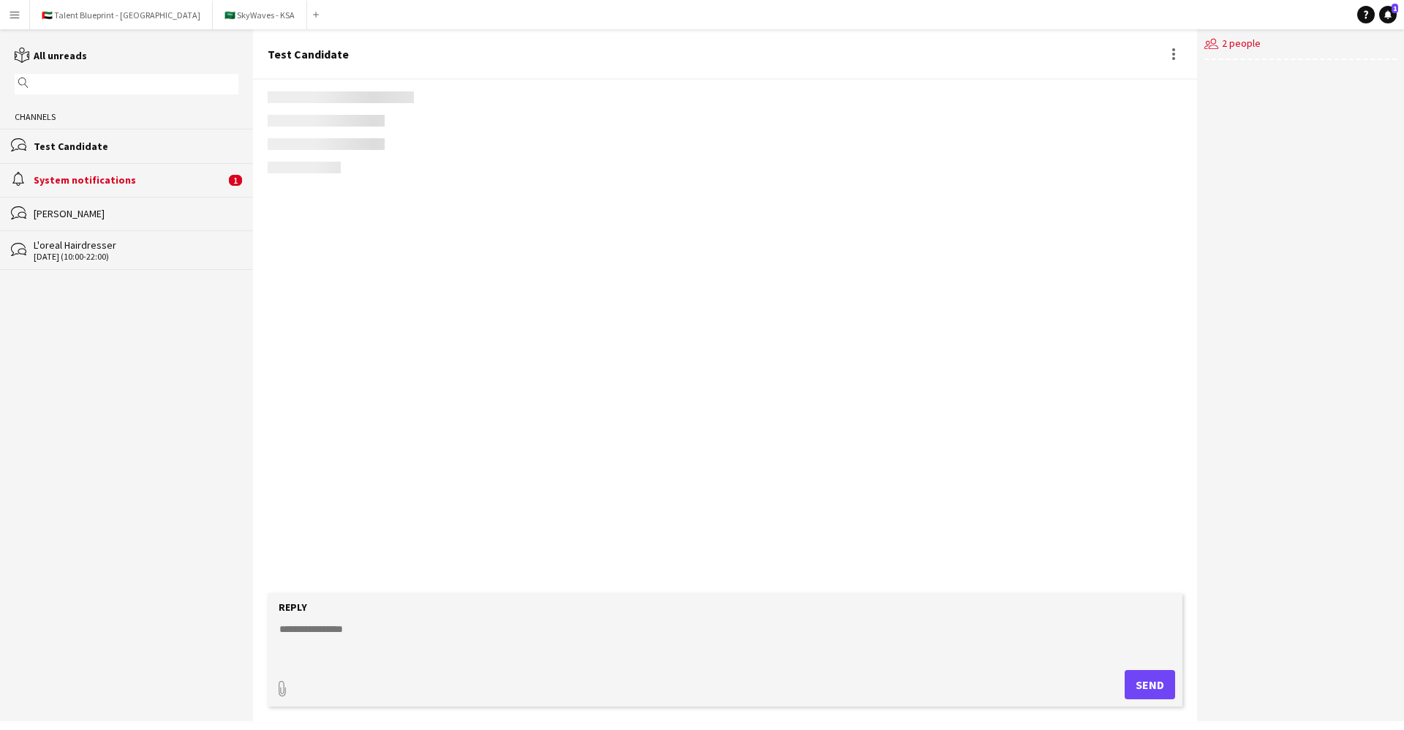
click at [1236, 231] on div "users2 2 people" at bounding box center [1300, 375] width 207 height 692
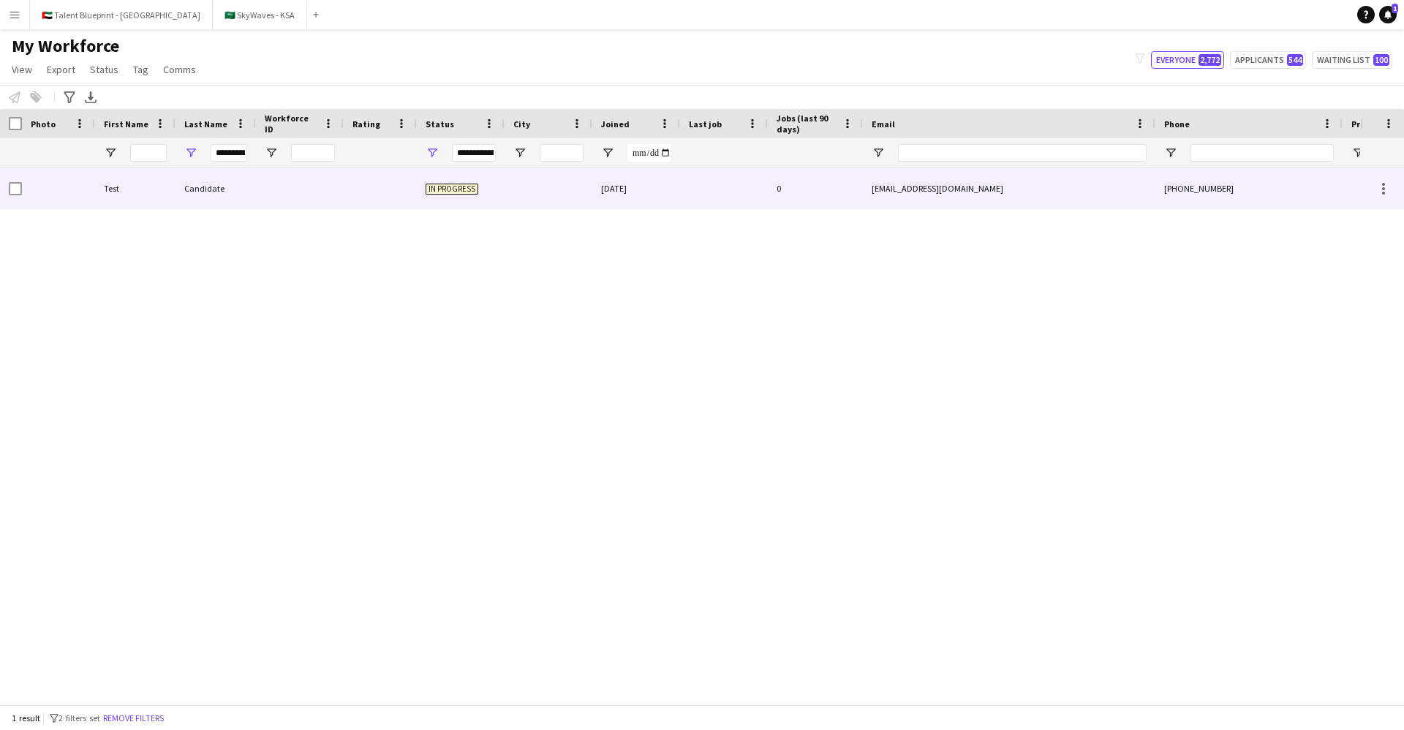
click at [163, 188] on div "Test" at bounding box center [135, 188] width 80 height 40
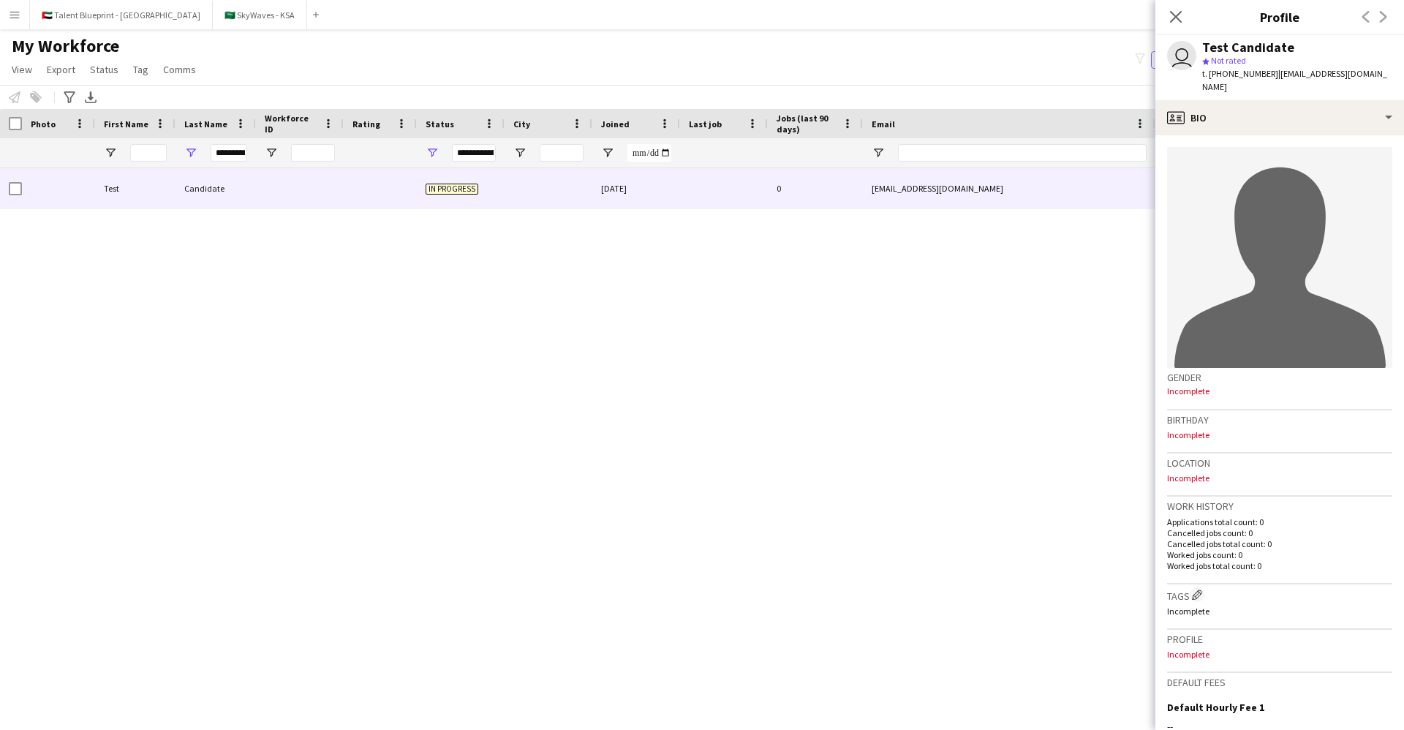
click at [338, 409] on div "Test Candidate In progress [DATE] 0 [PERSON_NAME][EMAIL_ADDRESS][DOMAIN_NAME] […" at bounding box center [680, 436] width 1360 height 536
click at [1178, 20] on icon "Close pop-in" at bounding box center [1175, 17] width 14 height 14
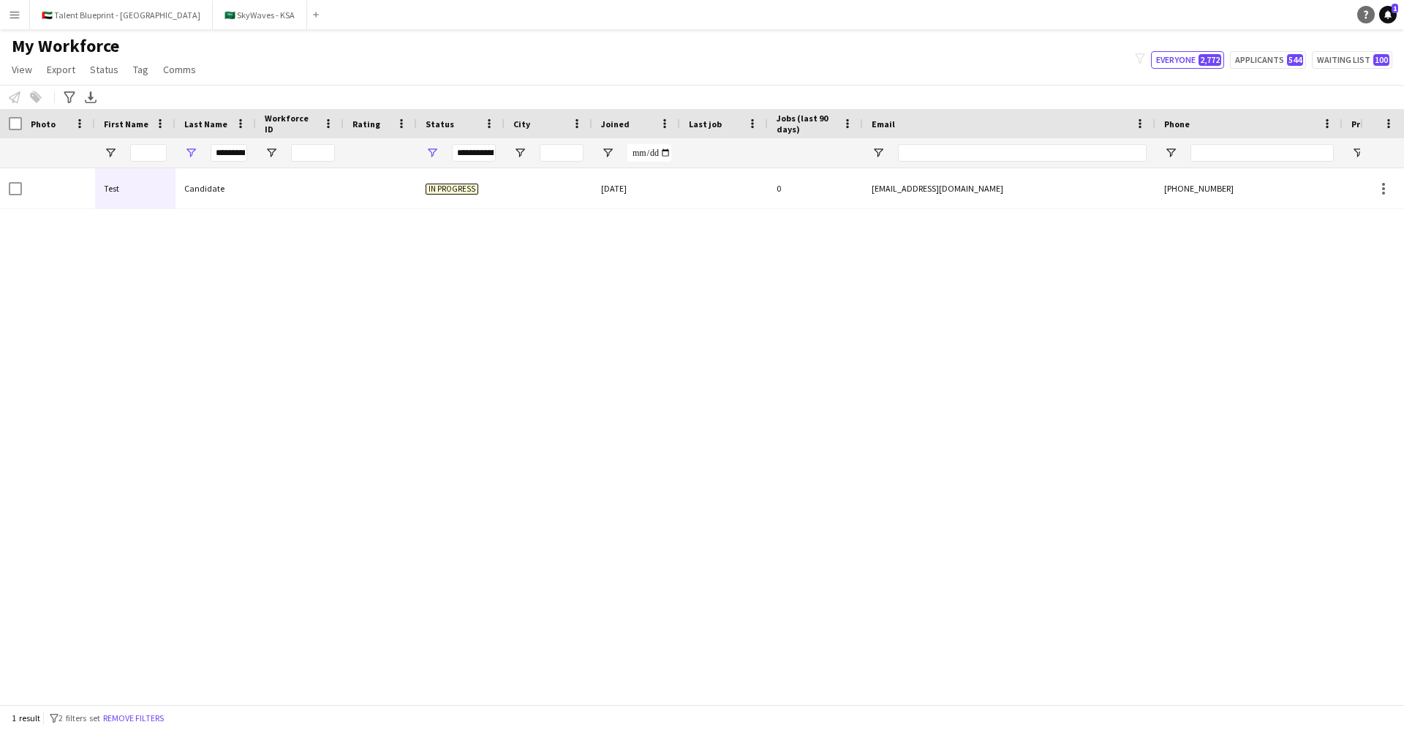
click at [1361, 18] on icon "Help" at bounding box center [1365, 14] width 9 height 9
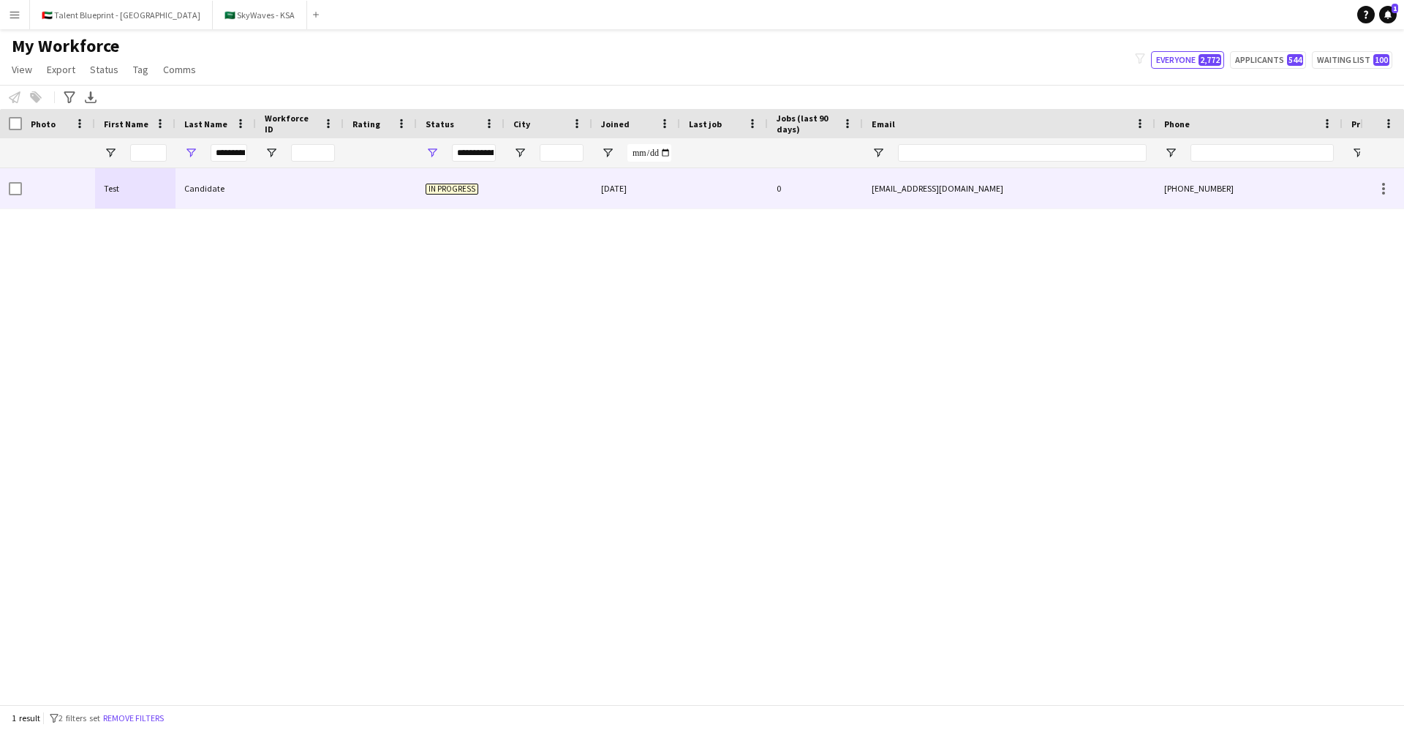
click at [888, 189] on div "[EMAIL_ADDRESS][DOMAIN_NAME]" at bounding box center [1009, 188] width 292 height 40
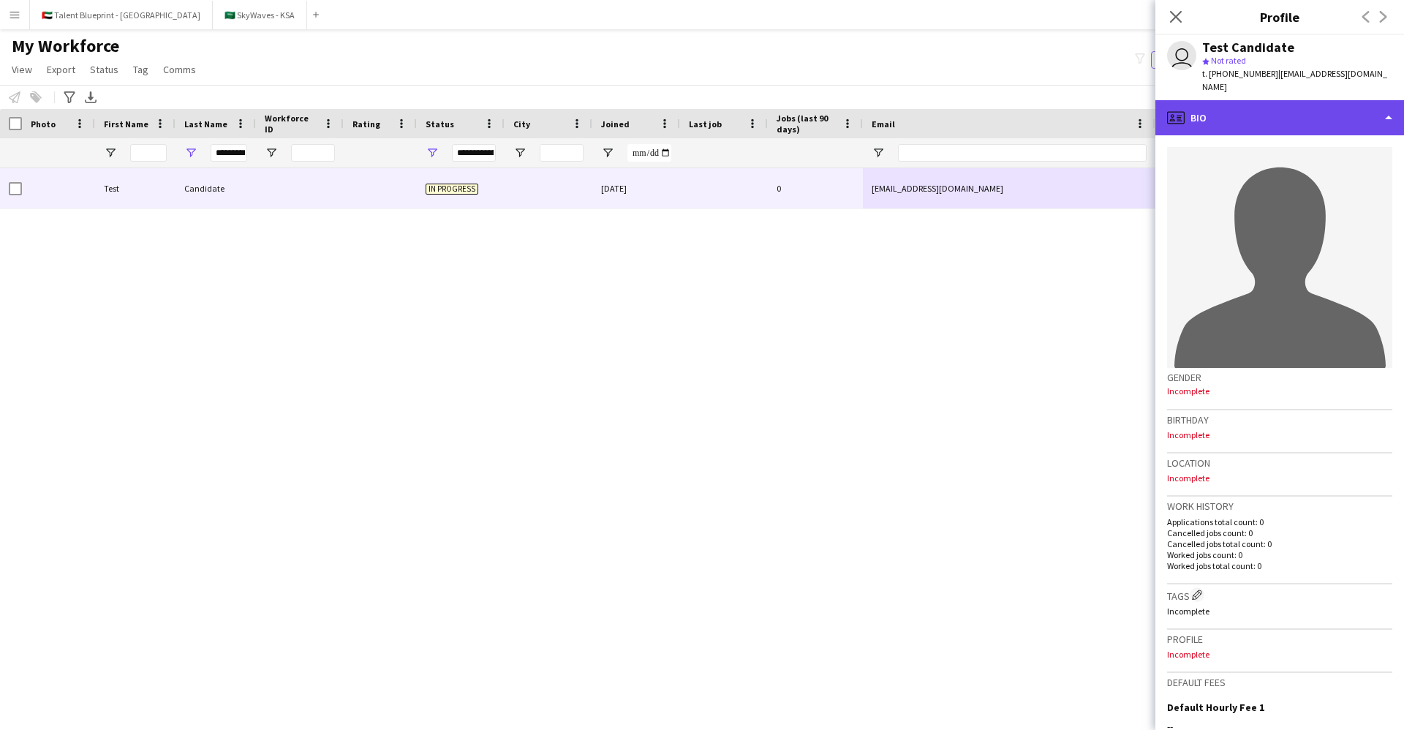
click at [1212, 107] on div "profile Bio" at bounding box center [1279, 117] width 249 height 35
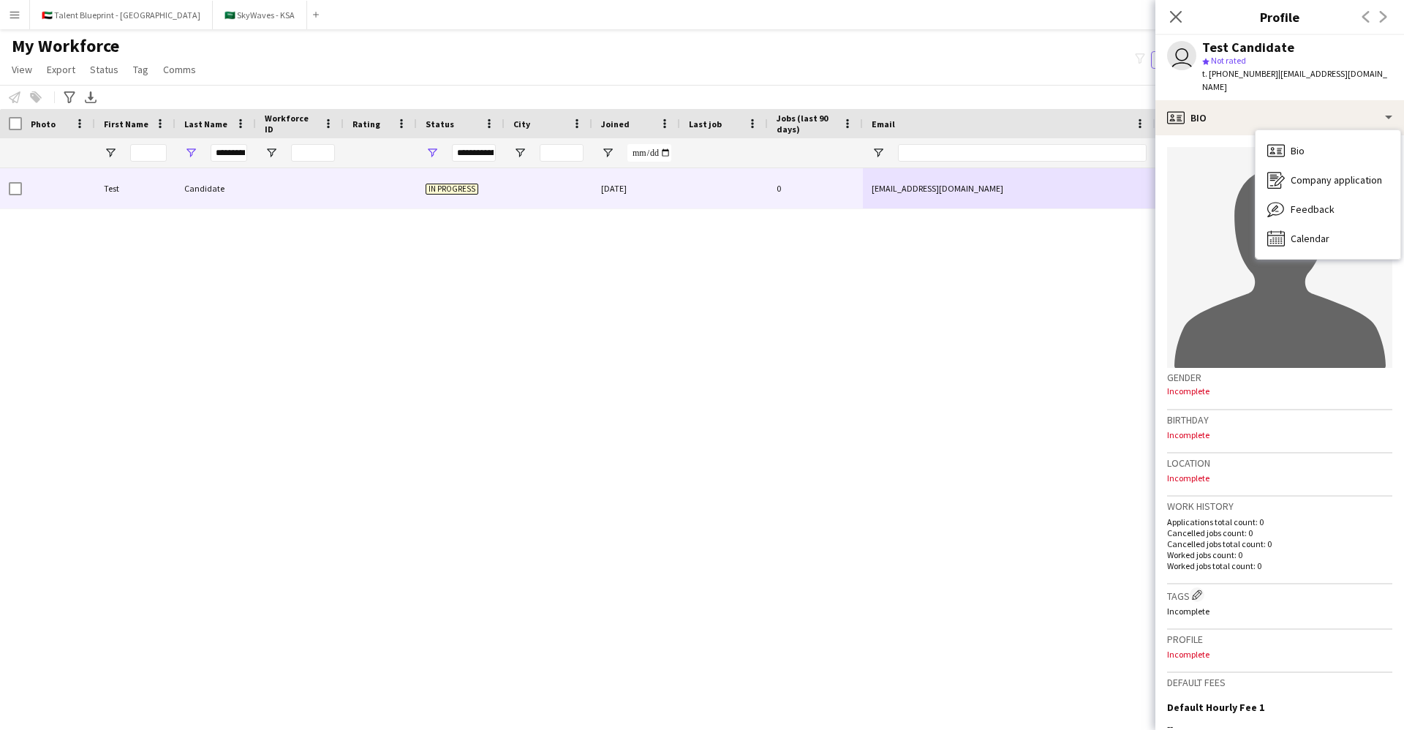
click at [1277, 64] on div "star Not rated" at bounding box center [1297, 60] width 190 height 13
drag, startPoint x: 1278, startPoint y: 74, endPoint x: 1360, endPoint y: 61, distance: 82.9
click at [1361, 61] on div "user Test Candidate star Not rated t. [PHONE_NUMBER] | [PERSON_NAME][EMAIL_ADDR…" at bounding box center [1279, 67] width 249 height 65
click at [1180, 12] on icon at bounding box center [1175, 17] width 14 height 14
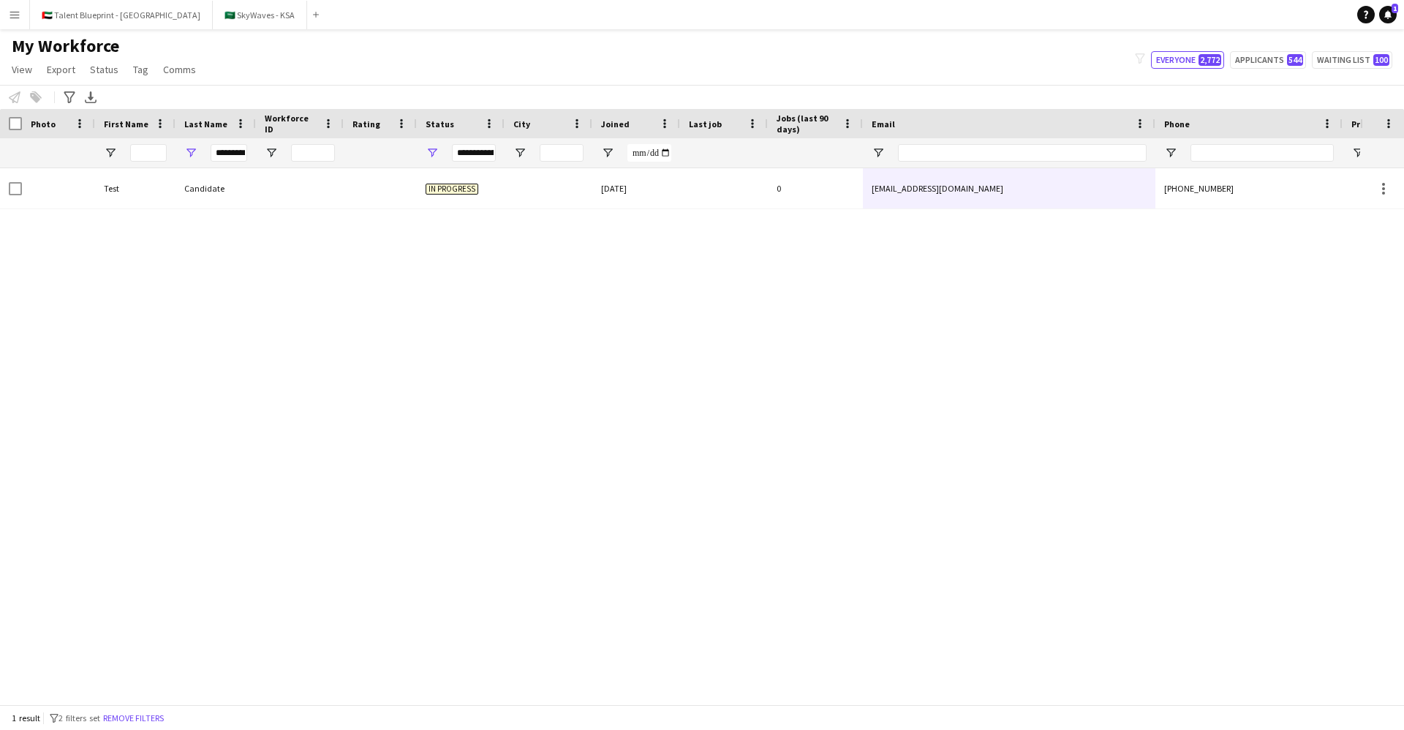
click at [18, 16] on app-icon "Menu" at bounding box center [15, 15] width 12 height 12
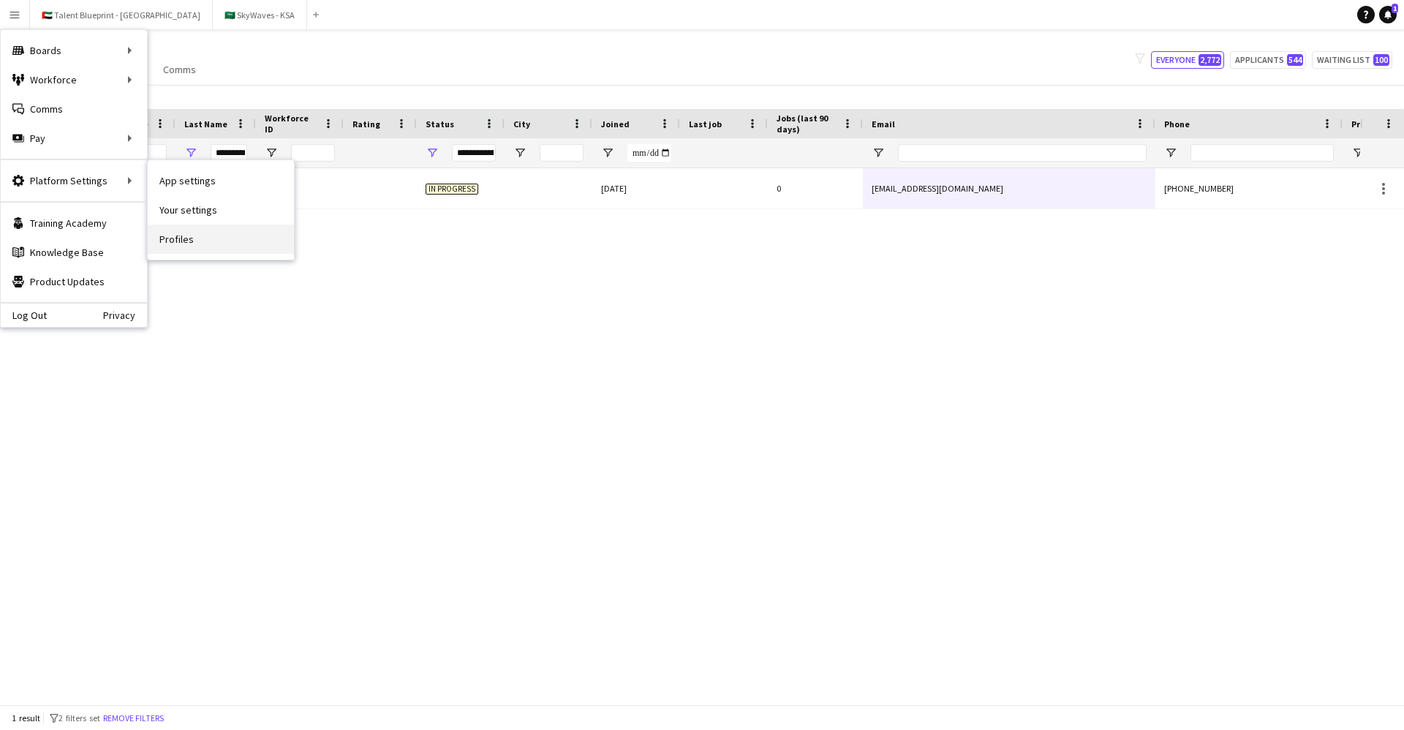
click at [210, 234] on link "Profiles" at bounding box center [221, 238] width 146 height 29
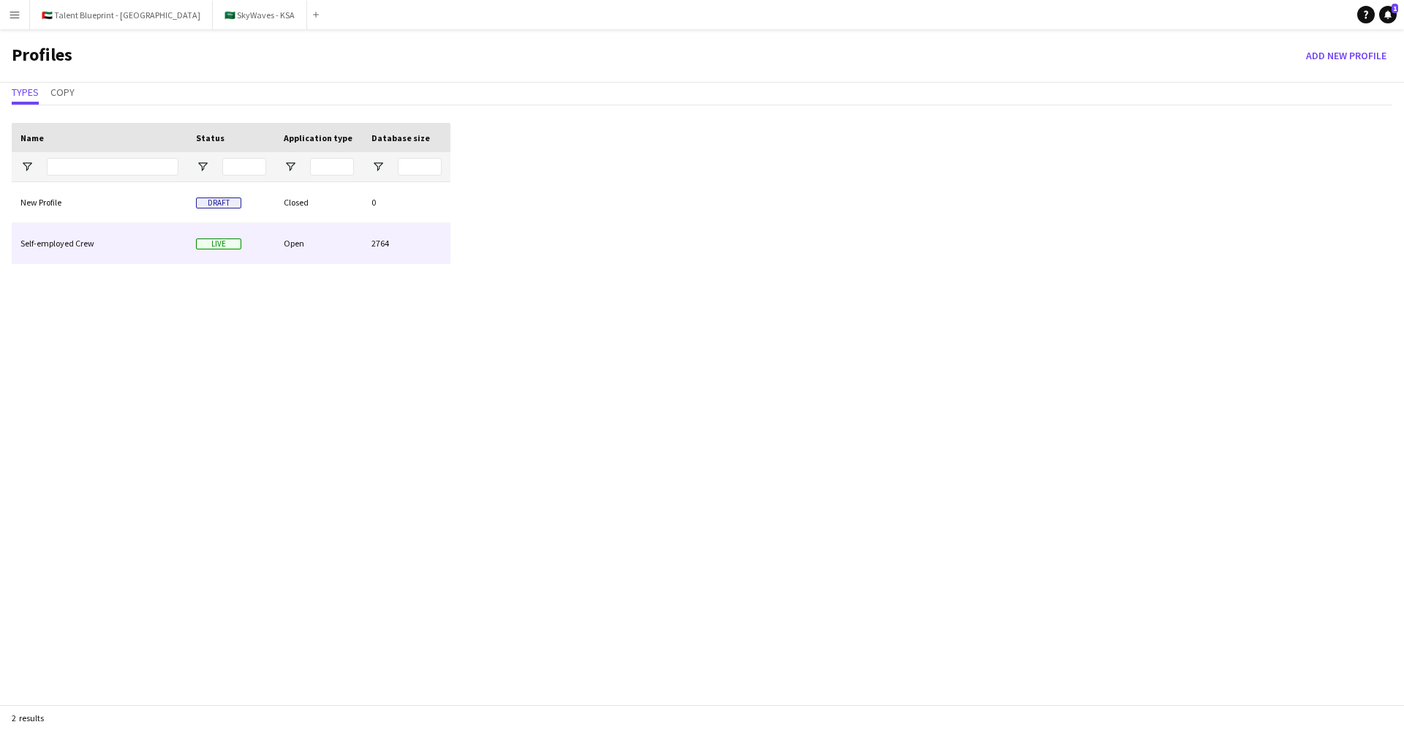
click at [58, 241] on div "Self-employed Crew" at bounding box center [99, 243] width 175 height 40
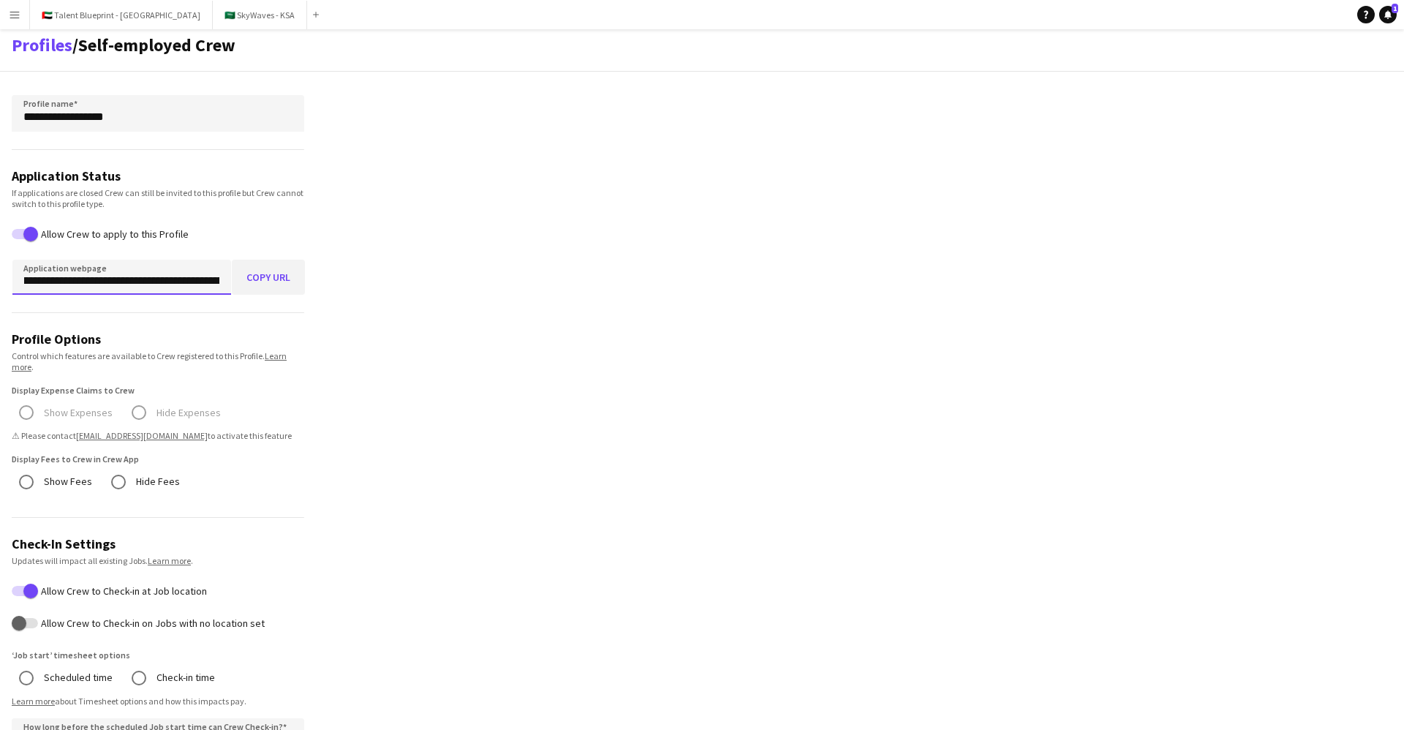
scroll to position [0, 138]
drag, startPoint x: 110, startPoint y: 279, endPoint x: 270, endPoint y: 292, distance: 159.9
click at [271, 292] on div "**********" at bounding box center [158, 277] width 292 height 35
click at [255, 273] on button "Copy URL" at bounding box center [268, 277] width 73 height 35
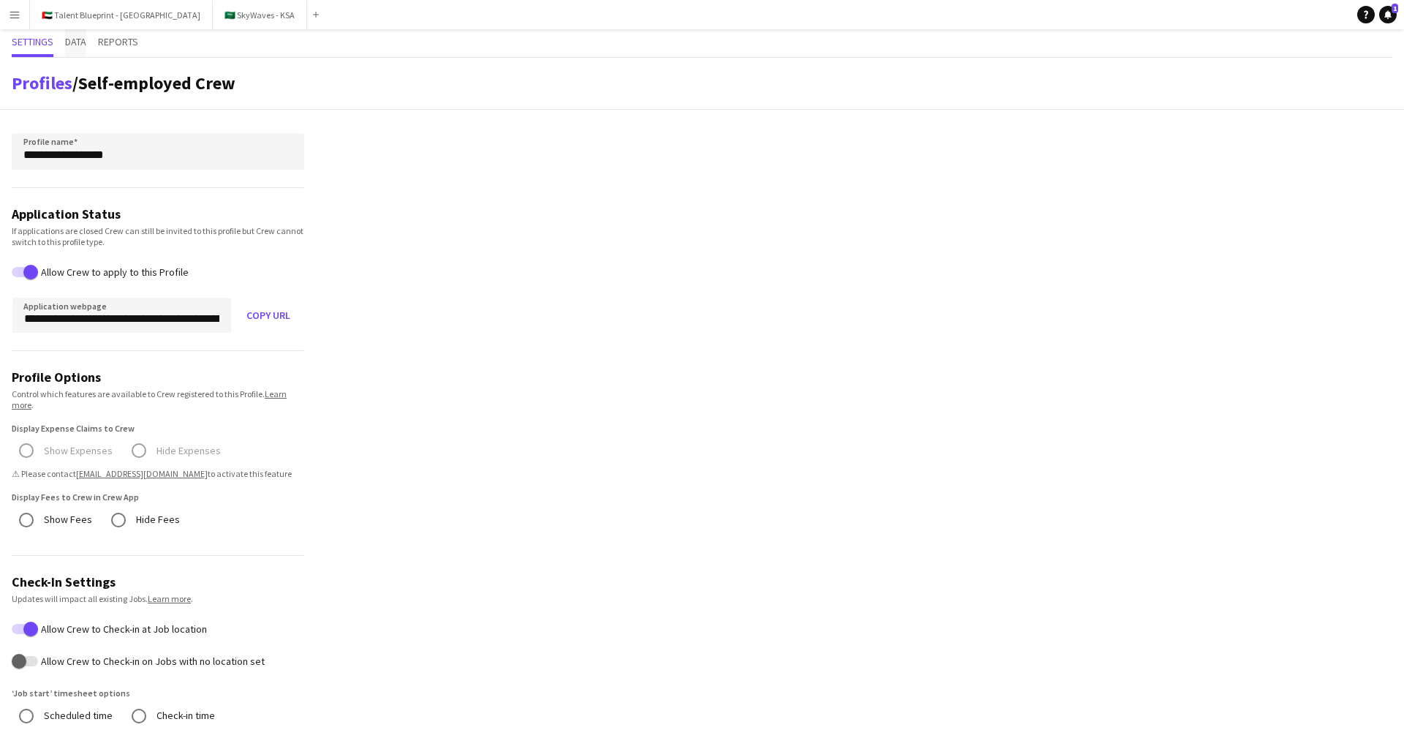
click at [75, 39] on span "Data" at bounding box center [75, 42] width 21 height 10
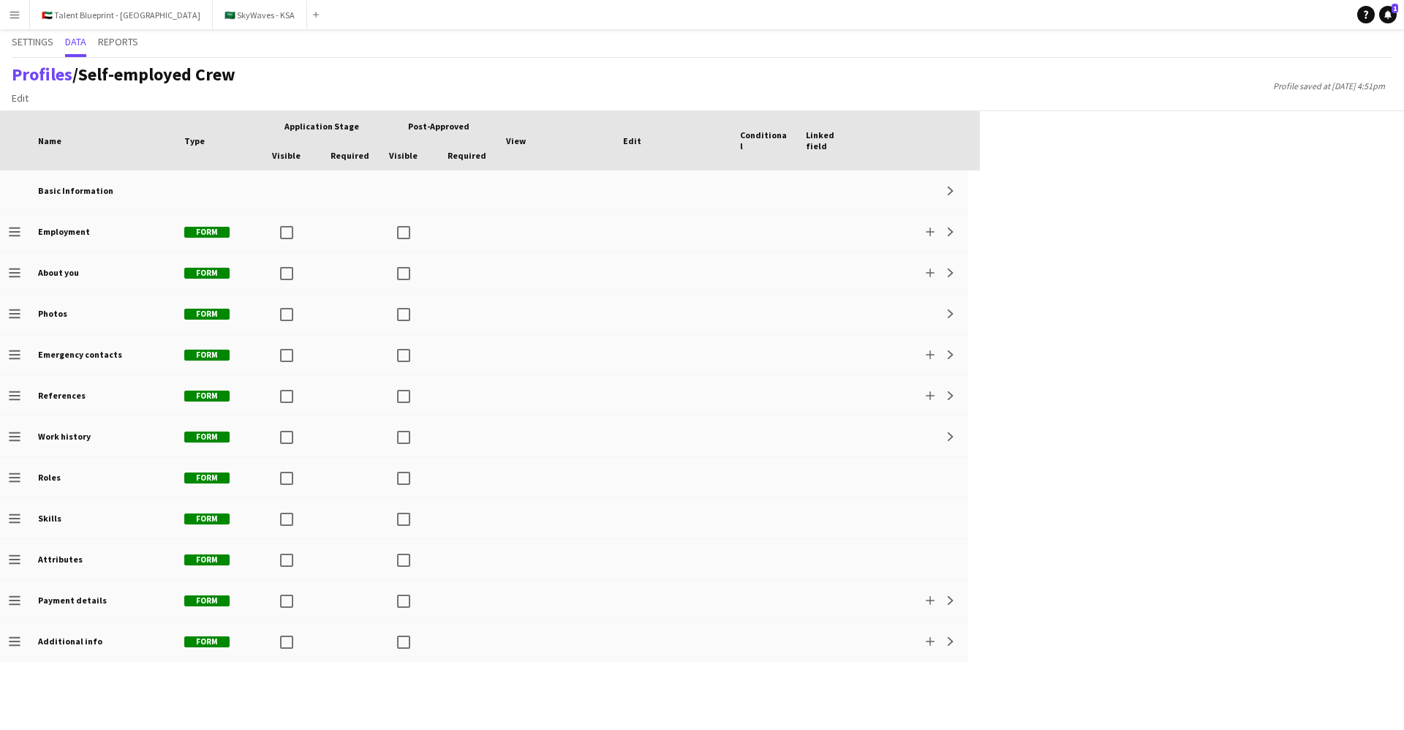
click at [19, 18] on app-icon "Menu" at bounding box center [15, 15] width 12 height 12
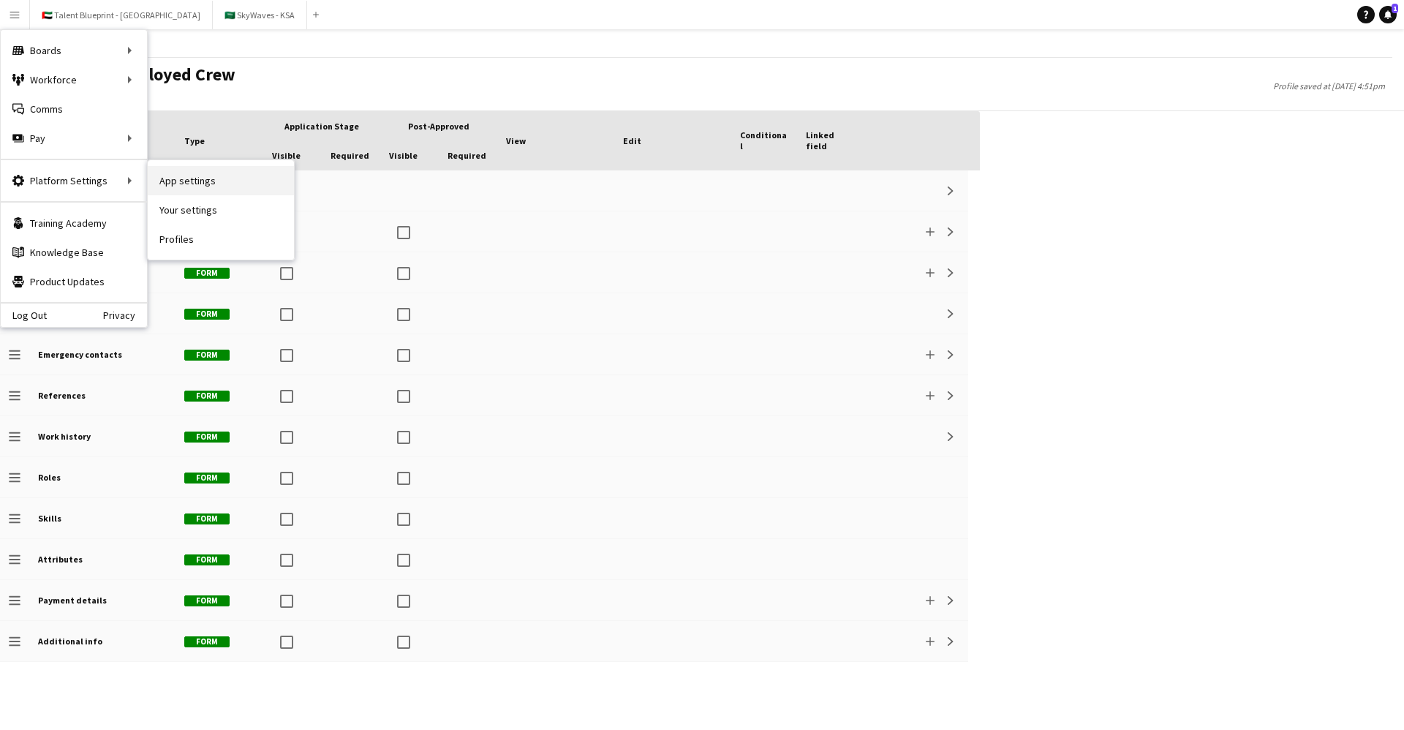
click at [171, 184] on link "App settings" at bounding box center [221, 180] width 146 height 29
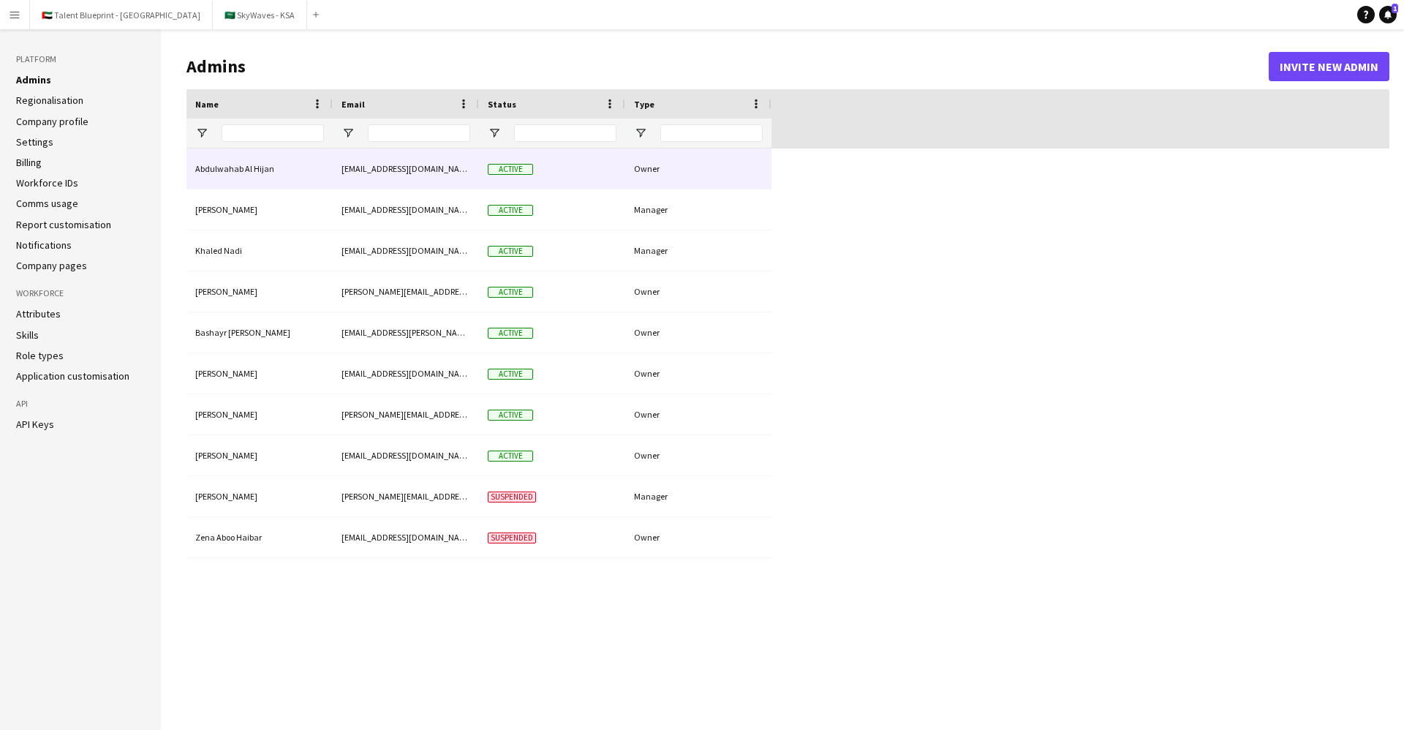
type input "**********"
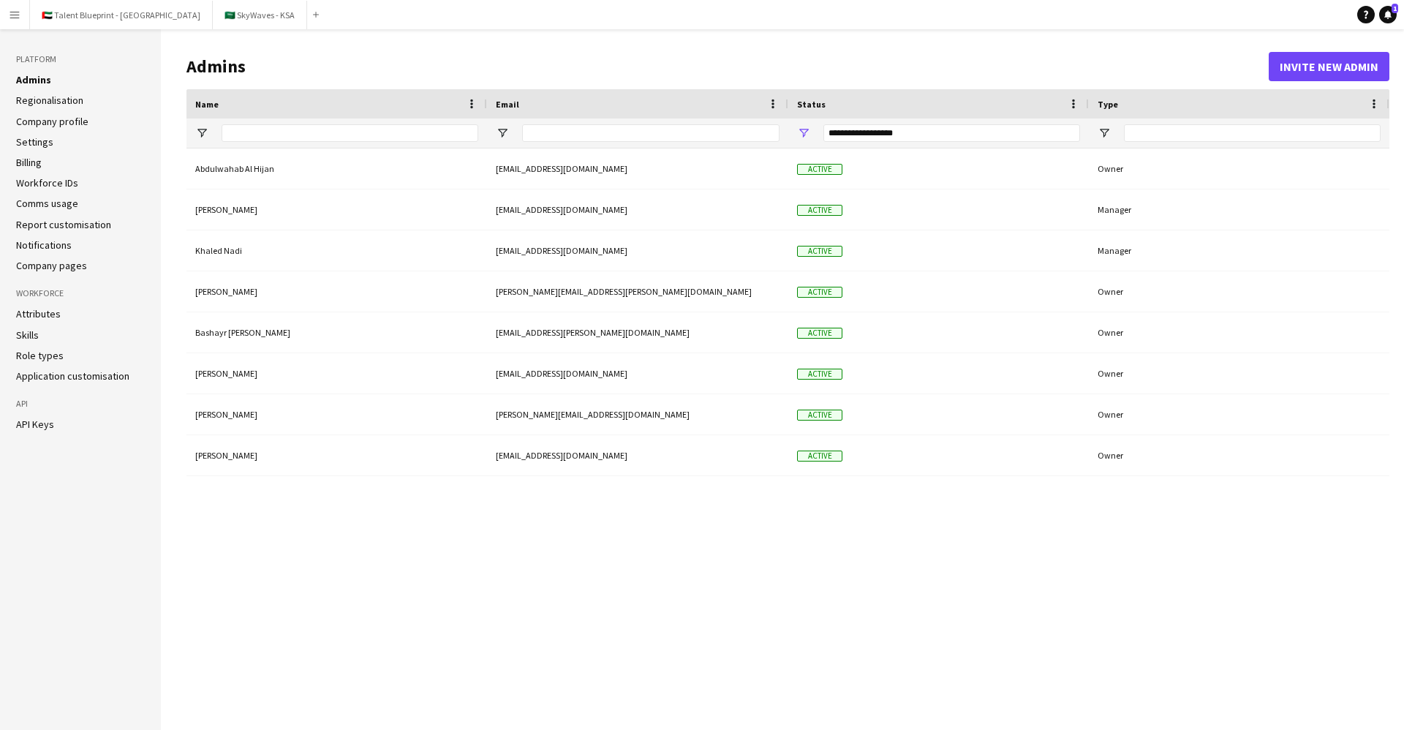
click at [10, 15] on app-icon "Menu" at bounding box center [15, 15] width 12 height 12
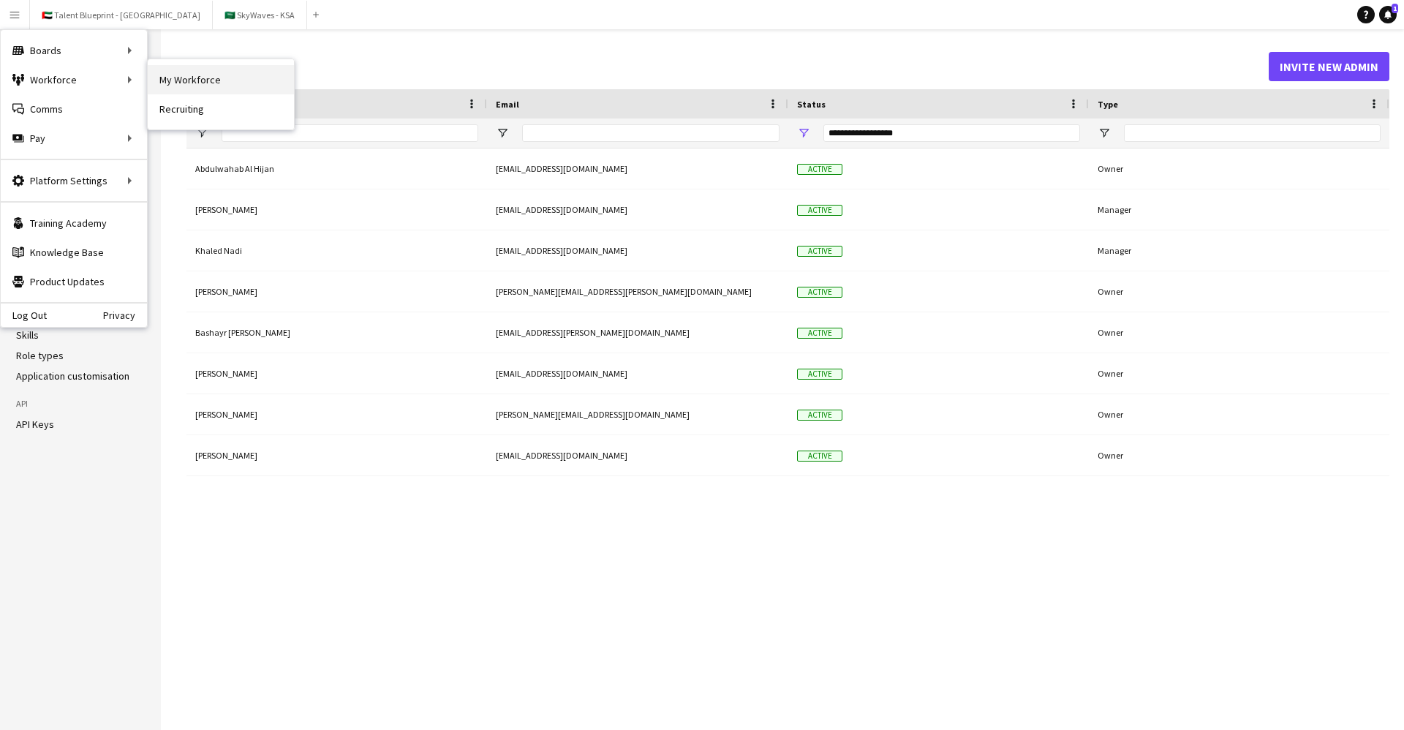
click at [200, 88] on link "My Workforce" at bounding box center [221, 79] width 146 height 29
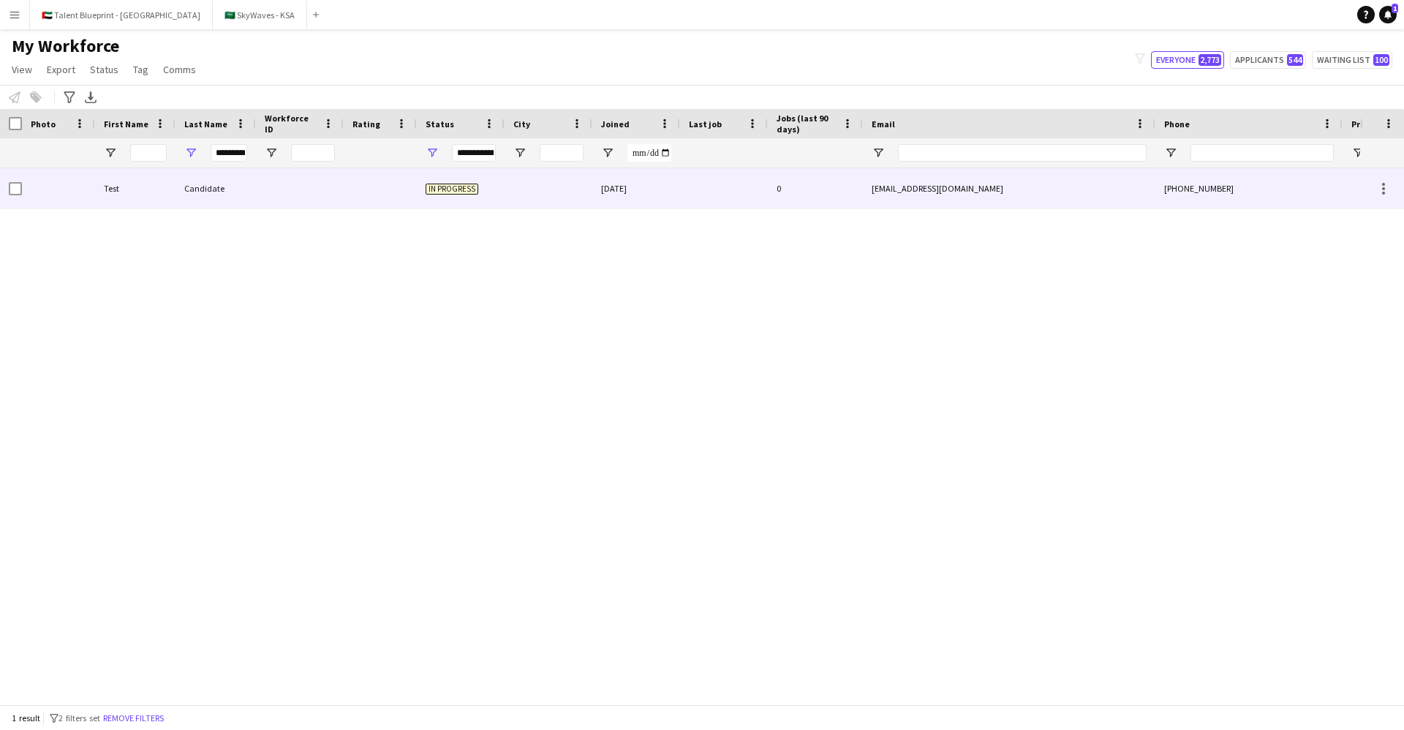
click at [387, 194] on div at bounding box center [380, 188] width 73 height 40
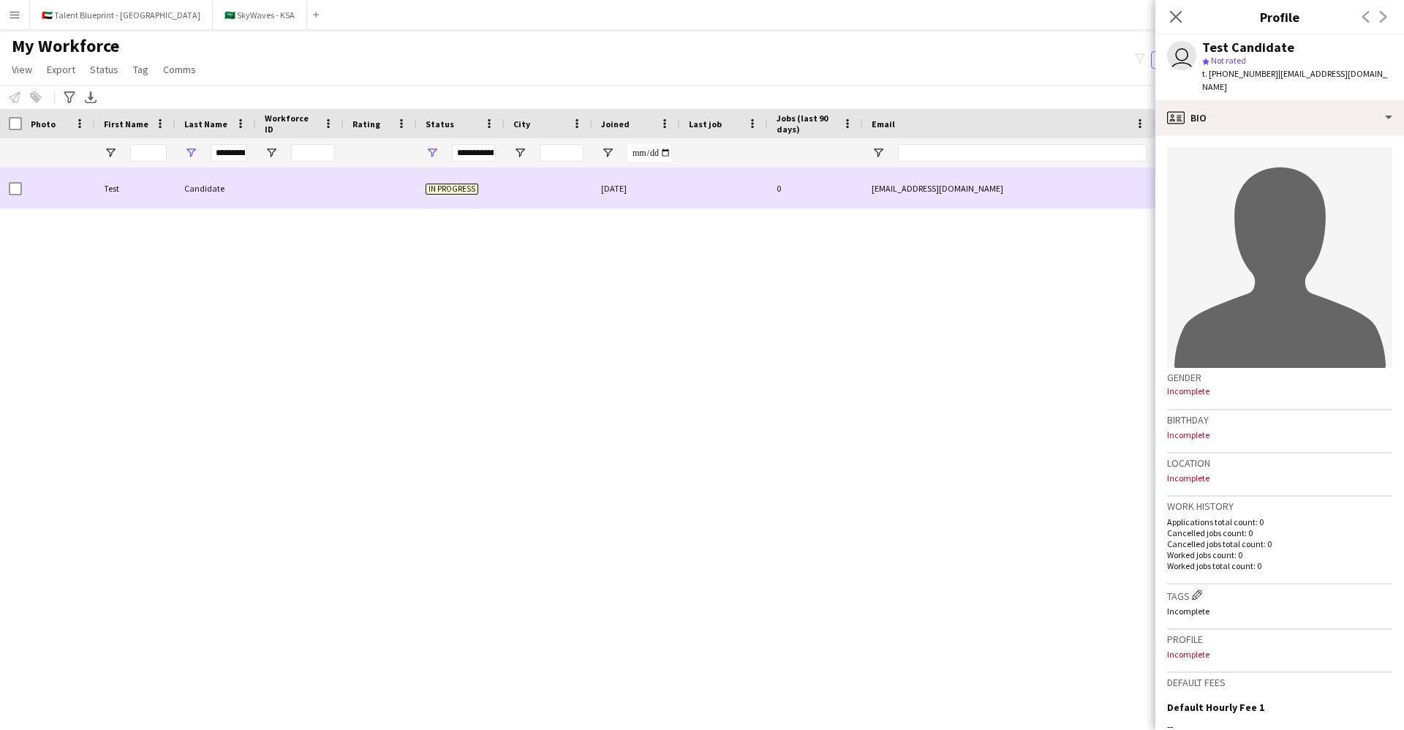
click at [457, 189] on span "In progress" at bounding box center [452, 189] width 53 height 11
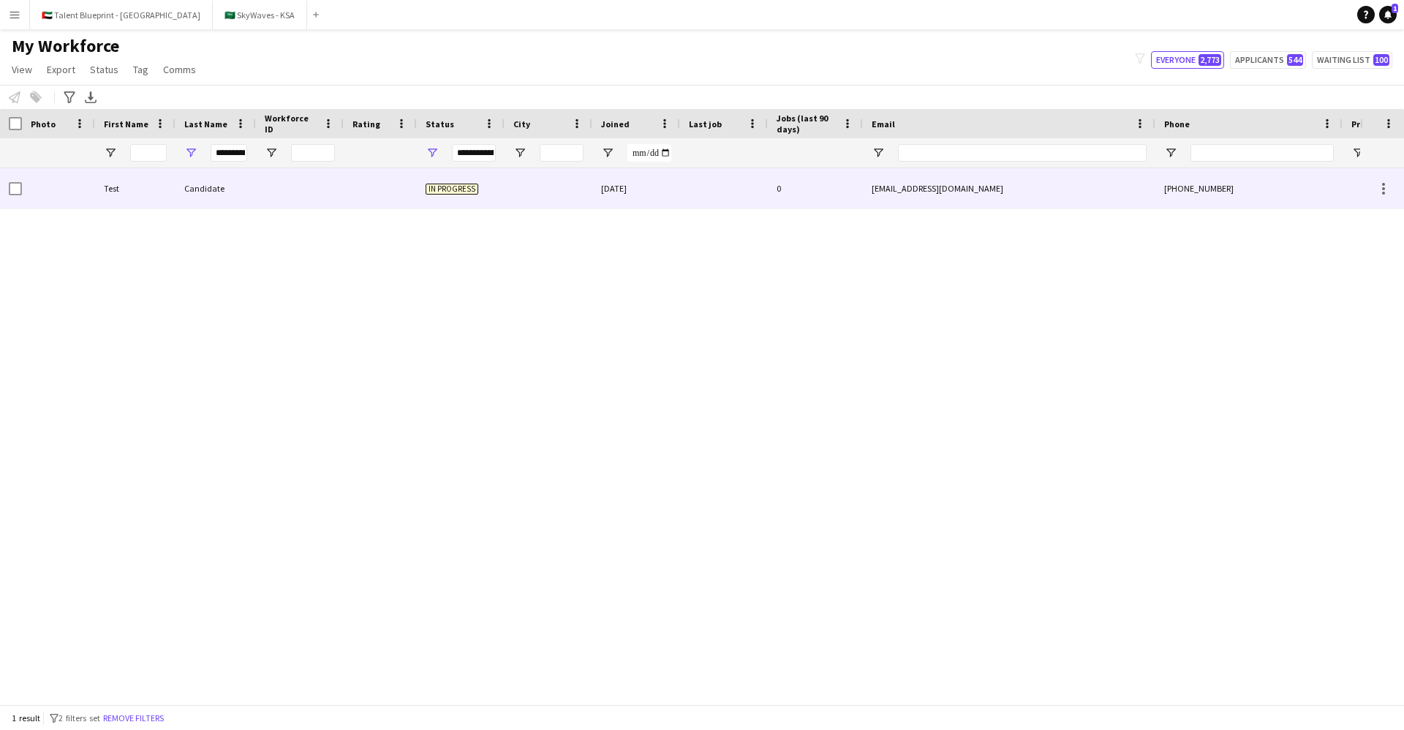
click at [457, 189] on span "In progress" at bounding box center [452, 189] width 53 height 11
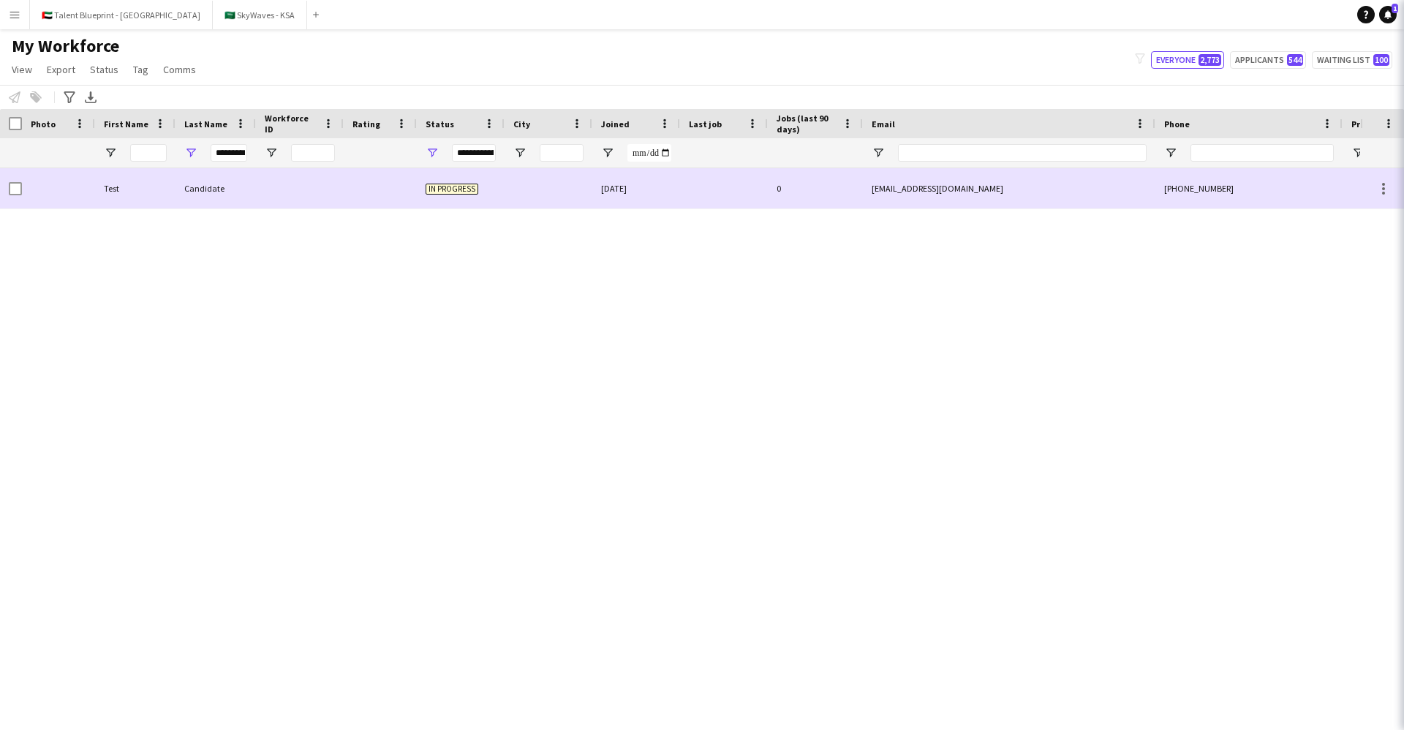
click at [457, 189] on span "In progress" at bounding box center [452, 189] width 53 height 11
